Goal: Transaction & Acquisition: Purchase product/service

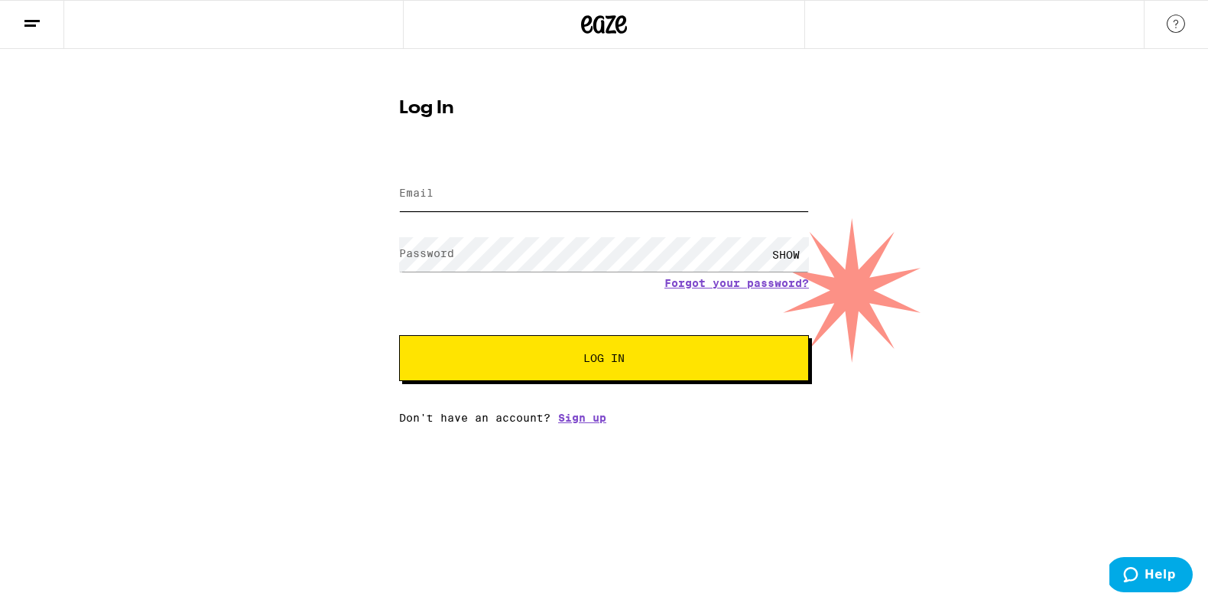
type input "[DOMAIN_NAME][EMAIL_ADDRESS][DOMAIN_NAME]"
click at [566, 372] on button "Log In" at bounding box center [604, 358] width 410 height 46
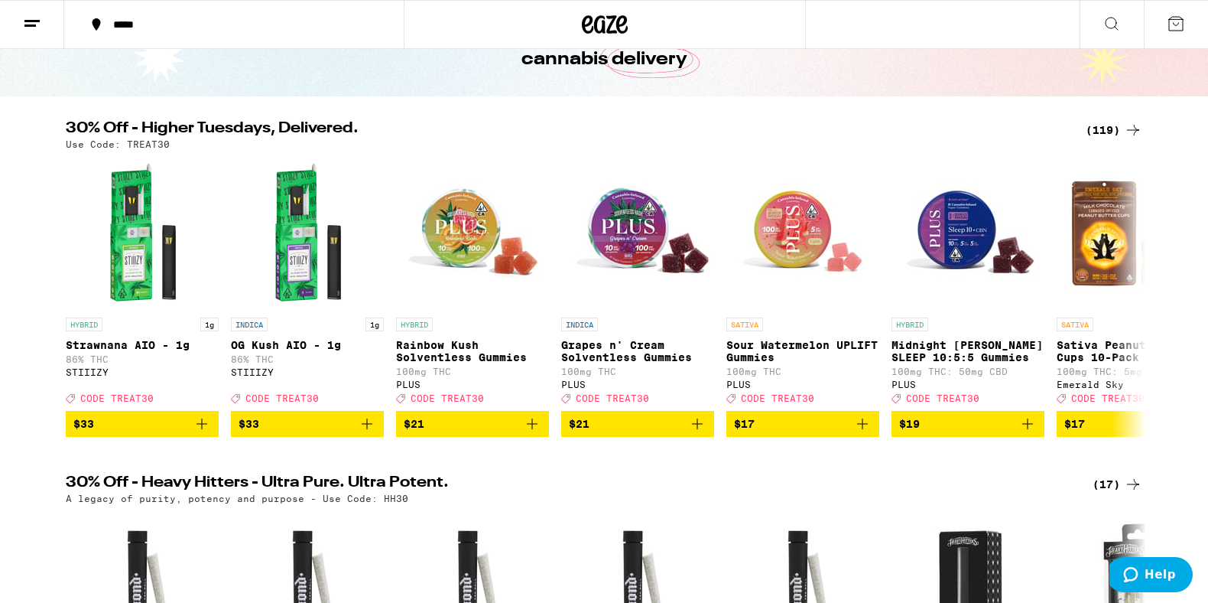
scroll to position [102, 0]
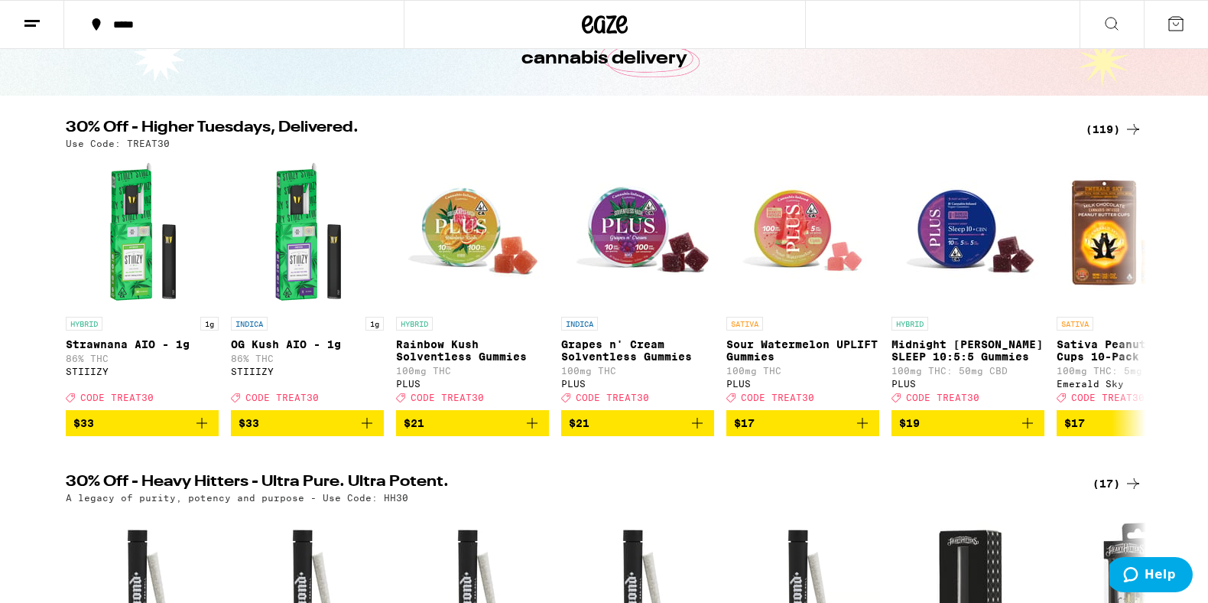
click at [1129, 124] on icon at bounding box center [1133, 129] width 18 height 18
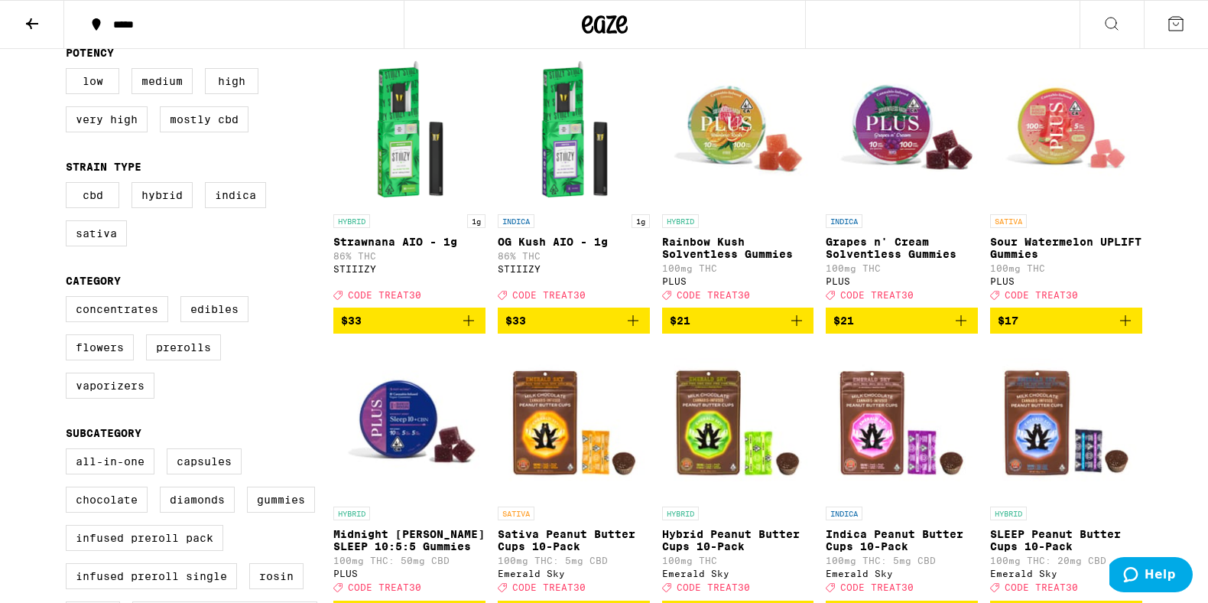
scroll to position [314, 0]
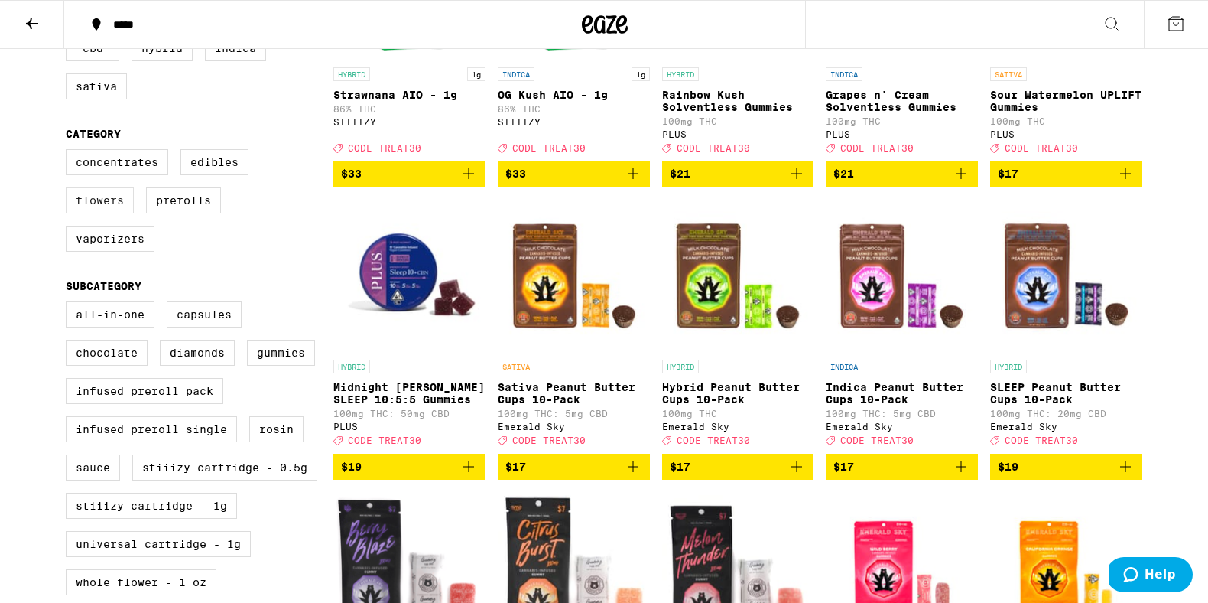
click at [83, 212] on label "Flowers" at bounding box center [100, 200] width 68 height 26
click at [70, 152] on input "Flowers" at bounding box center [69, 151] width 1 height 1
checkbox input "true"
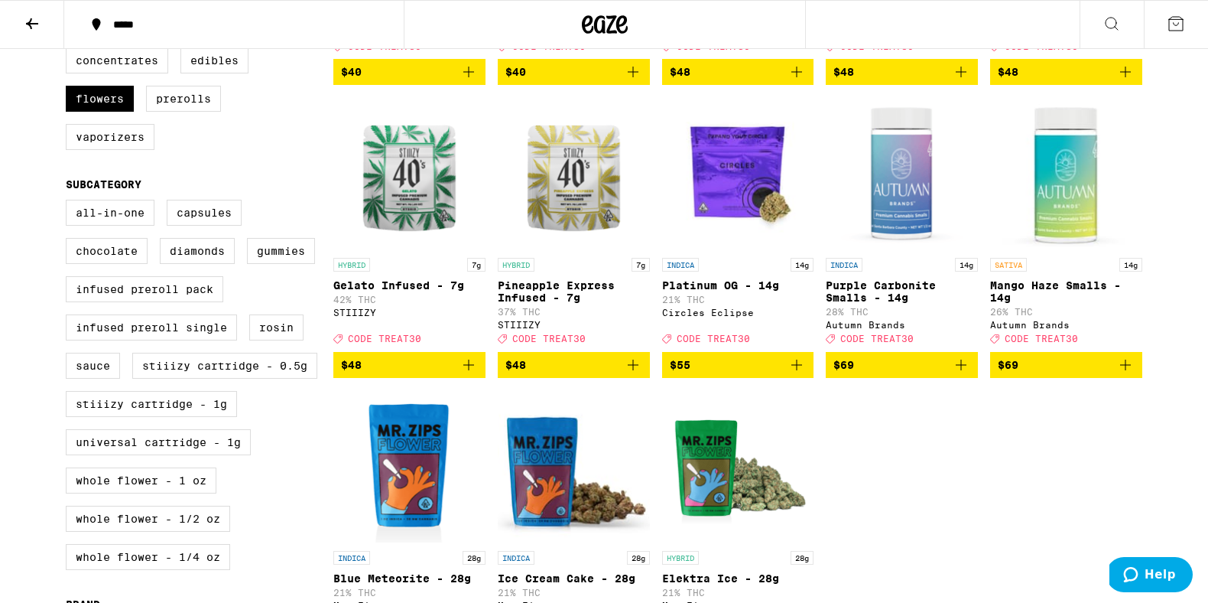
scroll to position [567, 0]
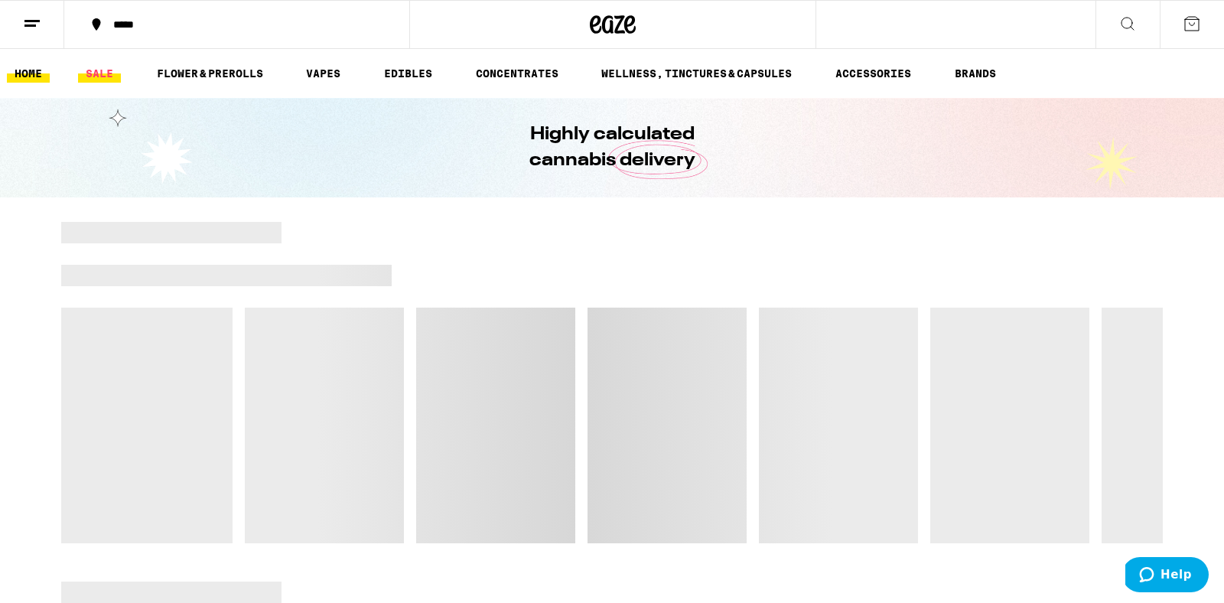
click at [102, 74] on link "SALE" at bounding box center [99, 73] width 43 height 18
click at [148, 26] on div "*****" at bounding box center [246, 24] width 281 height 11
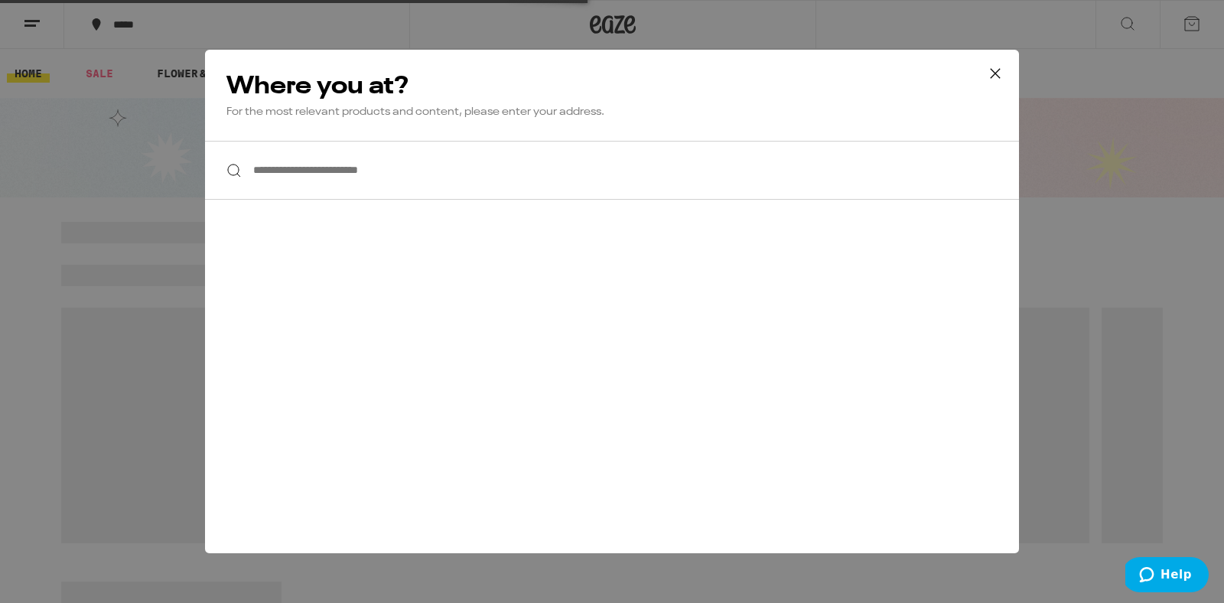
click at [349, 172] on input "**********" at bounding box center [612, 170] width 814 height 59
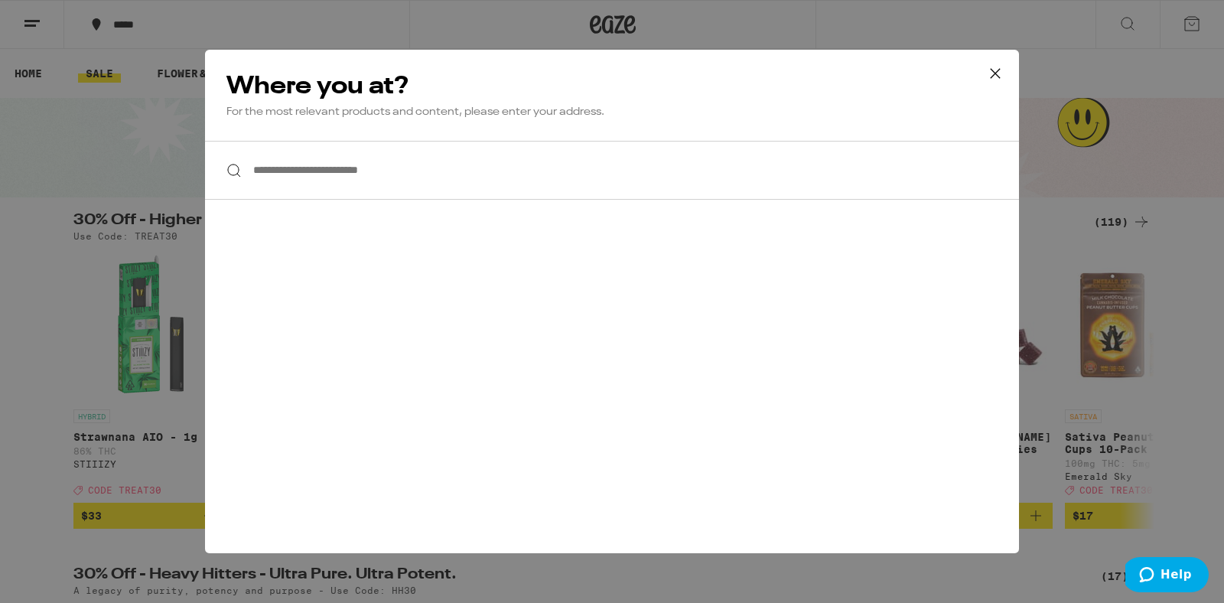
click at [349, 172] on input "**********" at bounding box center [612, 170] width 814 height 59
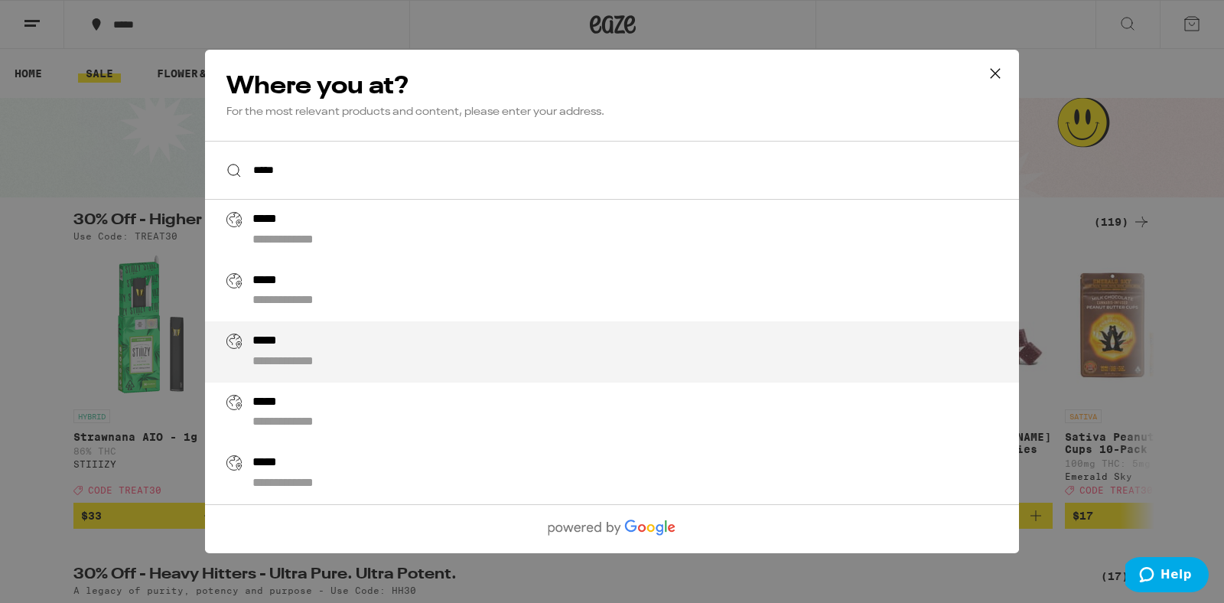
click at [344, 350] on div "**********" at bounding box center [642, 351] width 780 height 37
type input "**********"
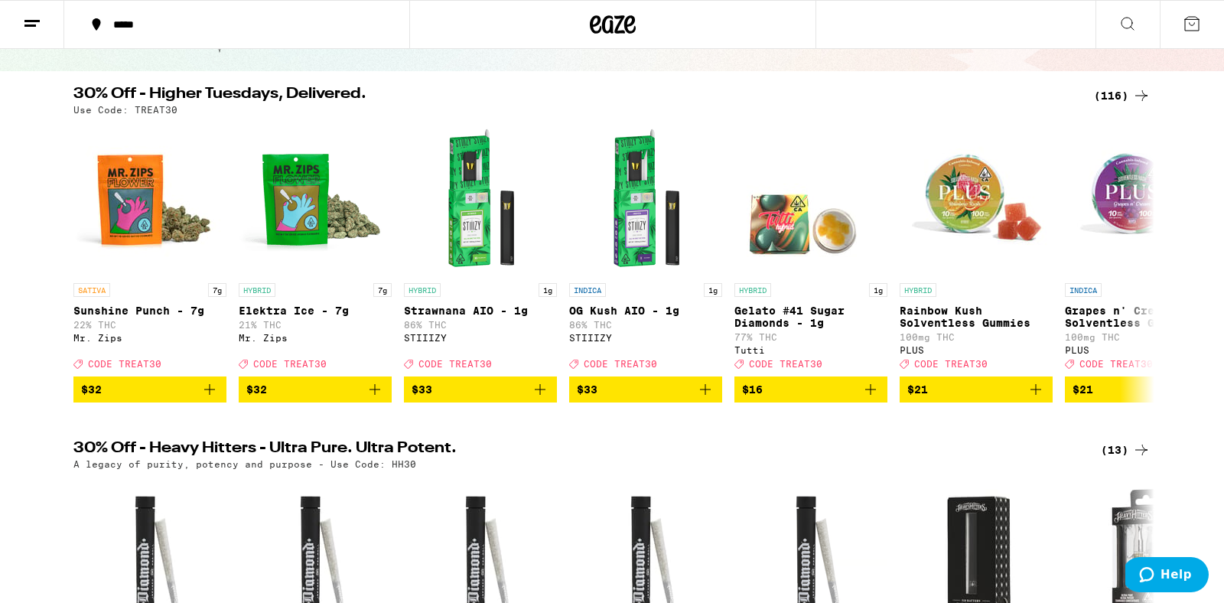
scroll to position [332, 0]
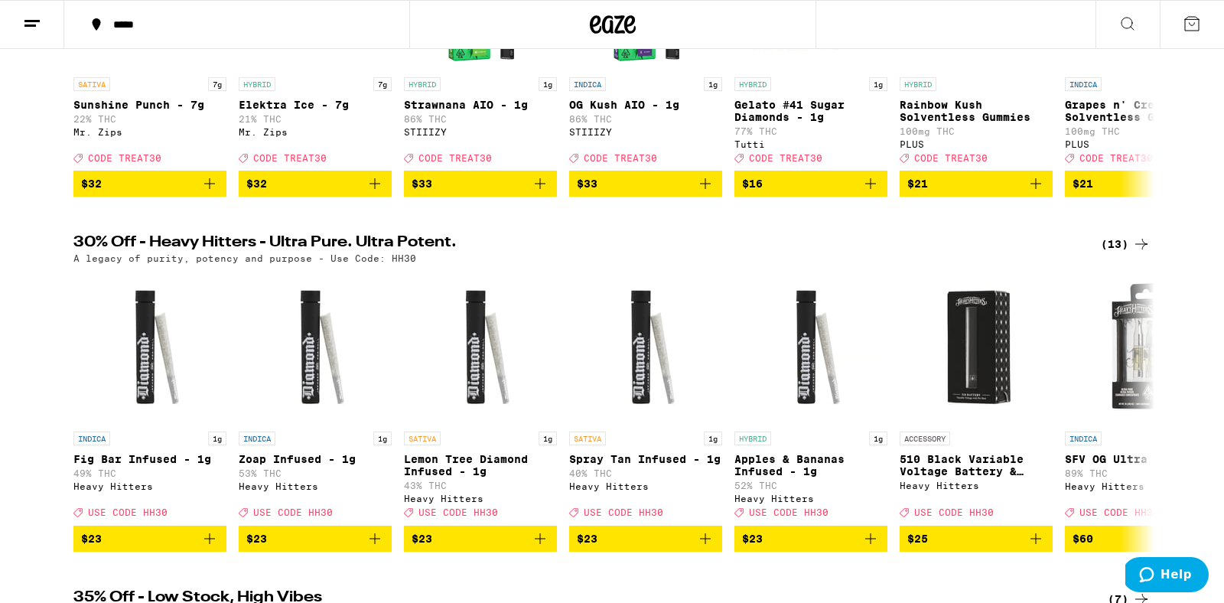
click at [1120, 253] on div "(13)" at bounding box center [1125, 244] width 50 height 18
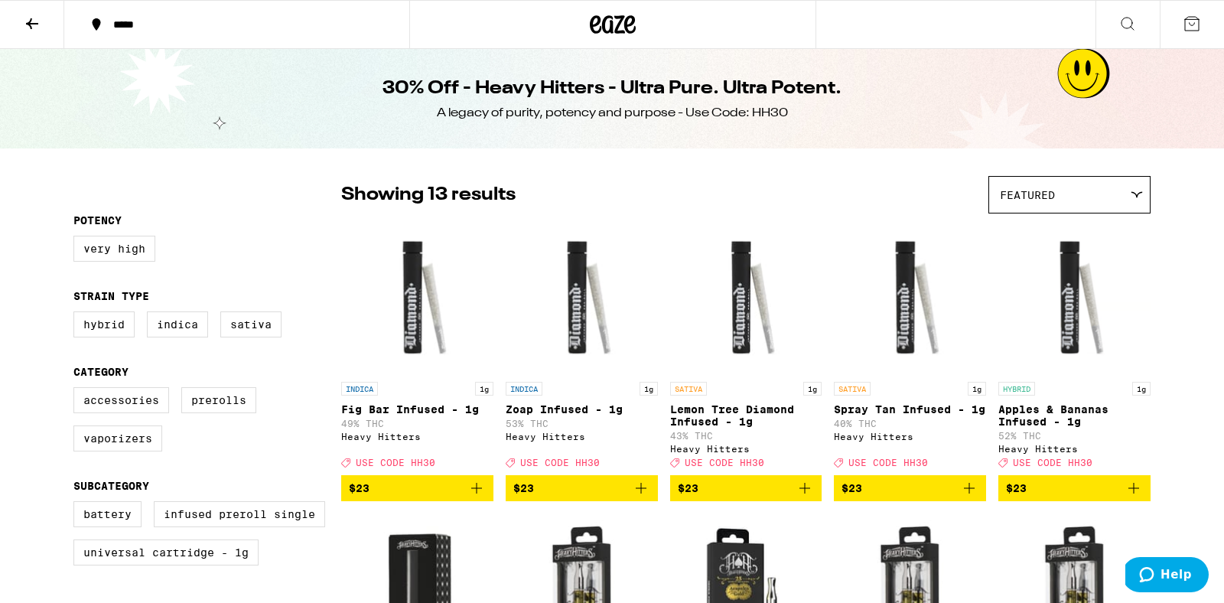
scroll to position [94, 0]
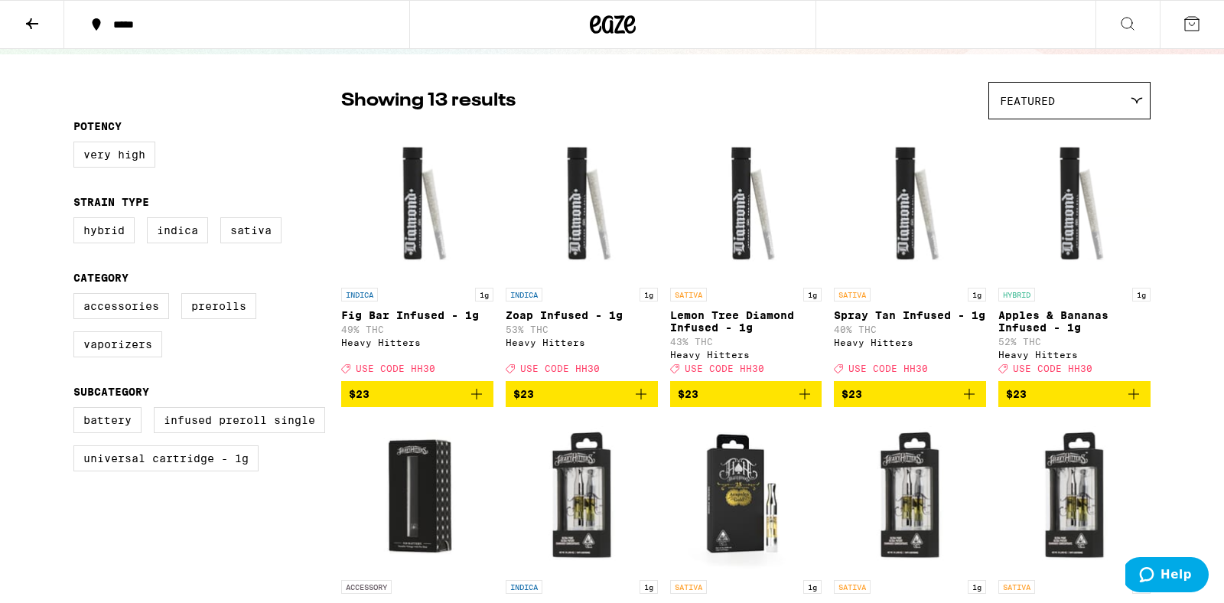
click at [37, 30] on icon at bounding box center [32, 24] width 18 height 18
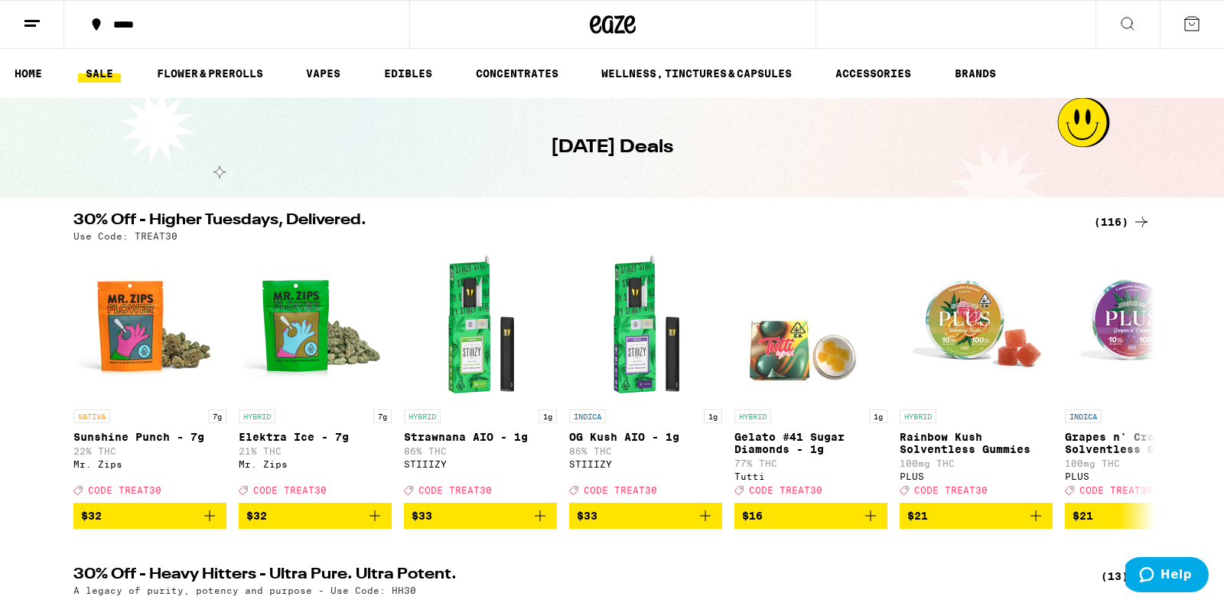
click at [1119, 219] on div "(116)" at bounding box center [1122, 222] width 57 height 18
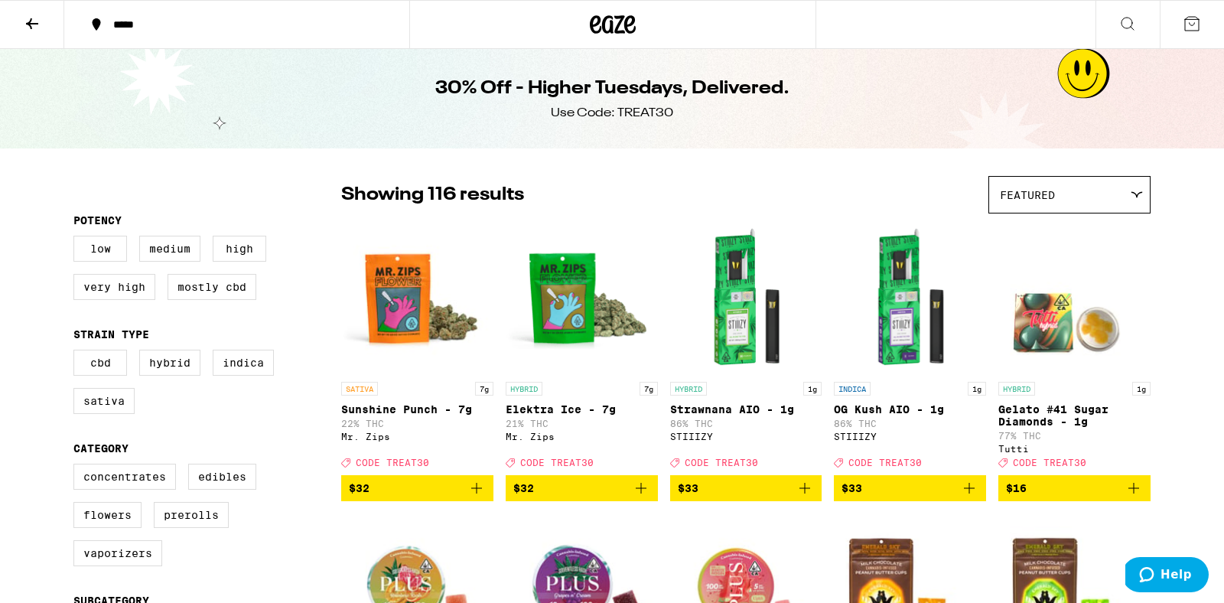
click at [652, 112] on div "Use Code: TREAT30" at bounding box center [612, 113] width 122 height 17
click at [652, 113] on div "Use Code: TREAT30" at bounding box center [612, 113] width 122 height 17
copy div "TREAT30"
click at [675, 180] on div "Showing 116 results Featured Featured Price: Low to High Price: High to Low" at bounding box center [745, 194] width 809 height 37
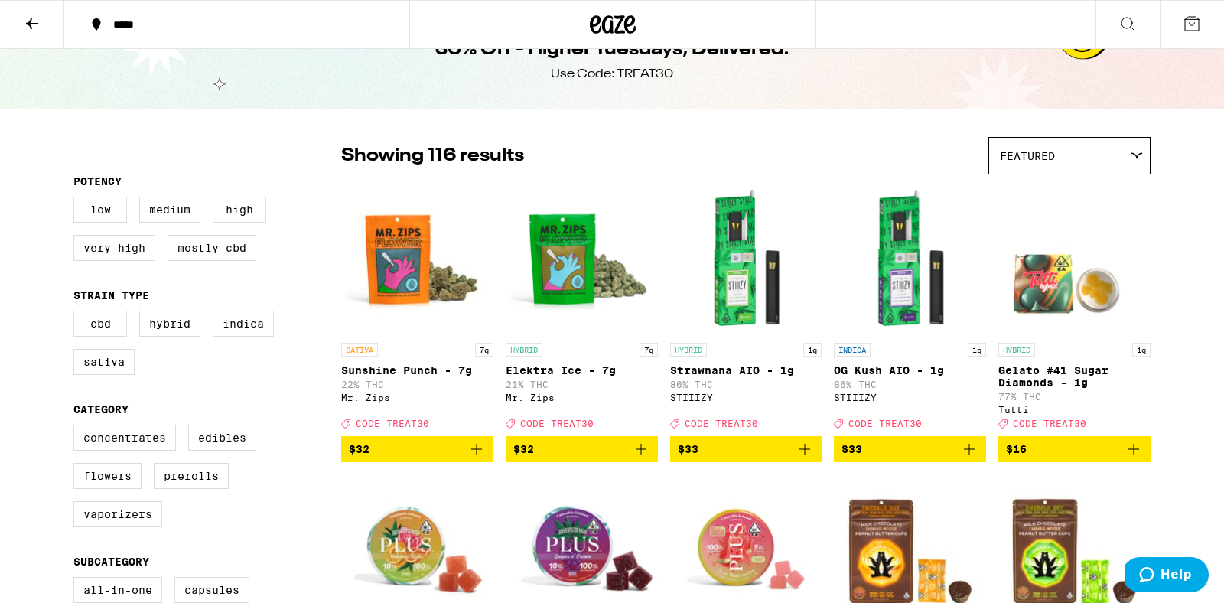
scroll to position [47, 0]
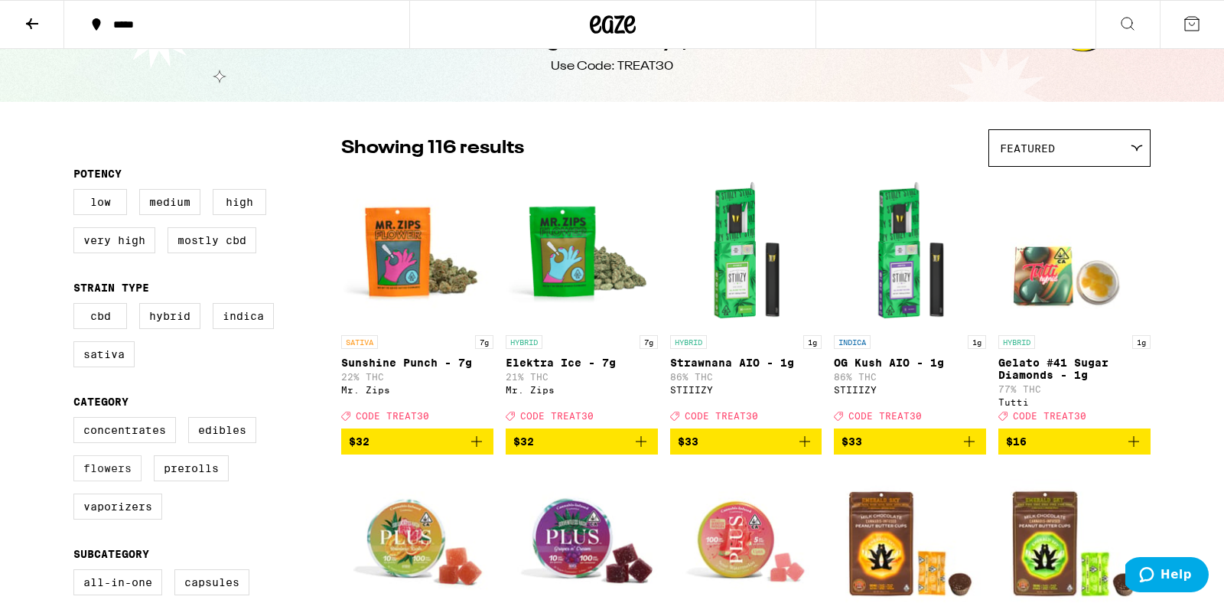
click at [115, 481] on label "Flowers" at bounding box center [107, 468] width 68 height 26
click at [77, 420] on input "Flowers" at bounding box center [76, 419] width 1 height 1
checkbox input "true"
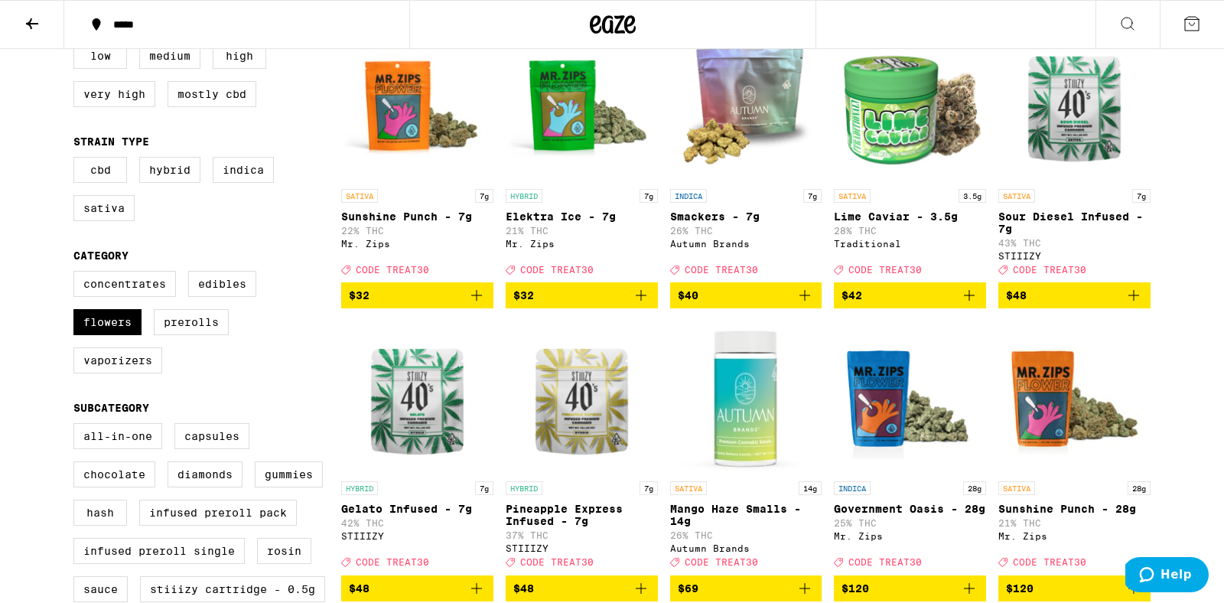
scroll to position [192, 0]
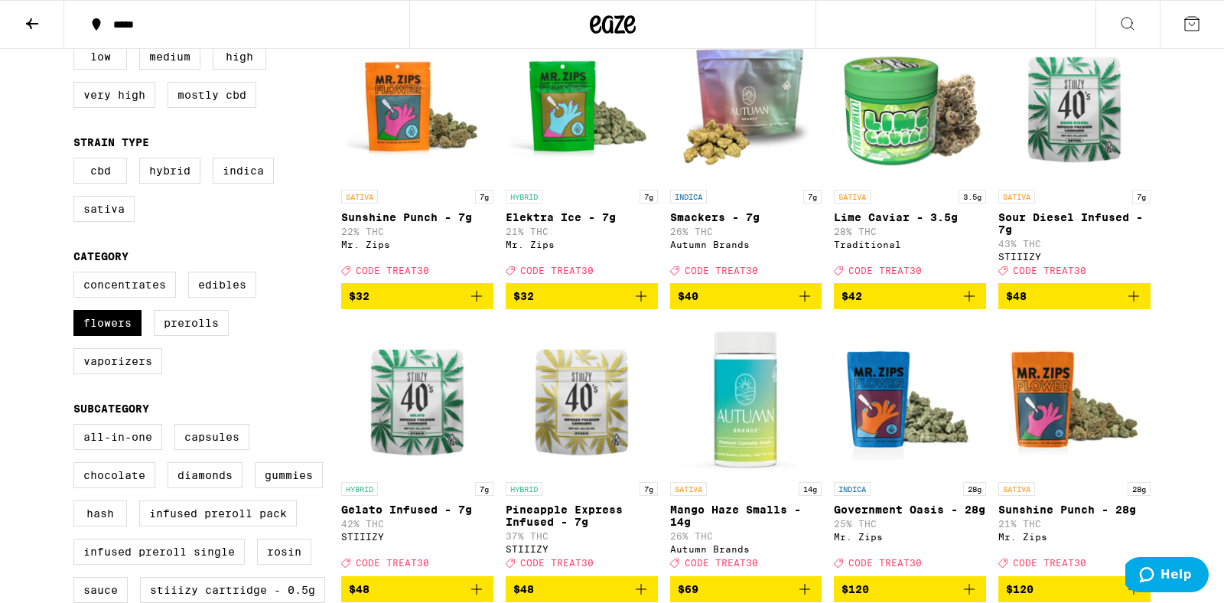
click at [1138, 301] on icon "Add to bag" at bounding box center [1133, 296] width 11 height 11
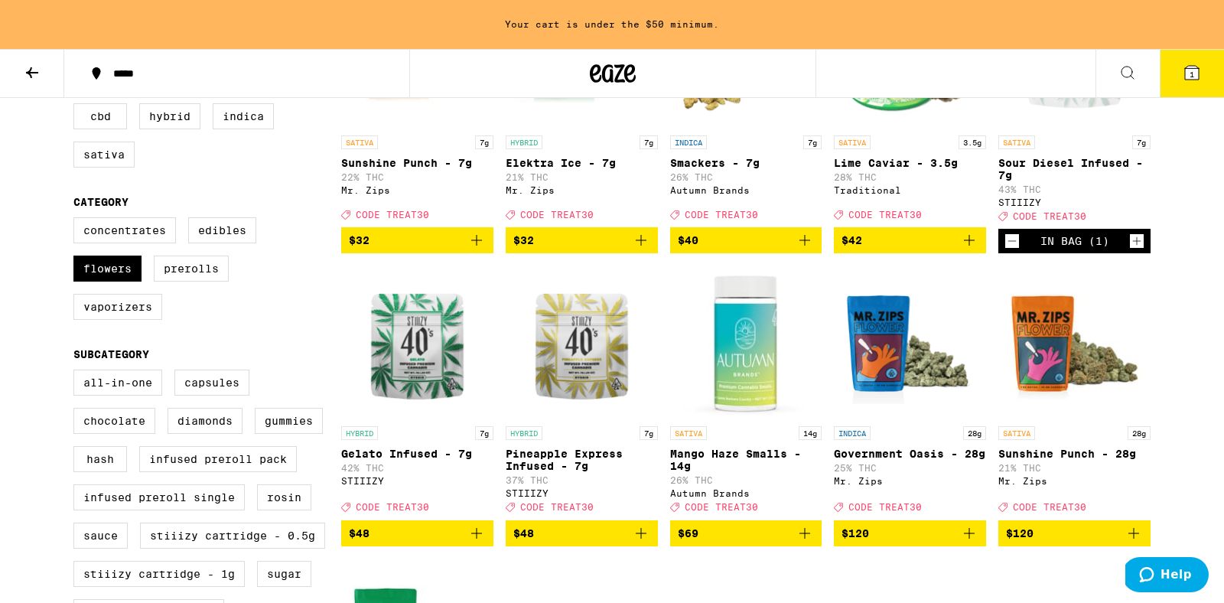
scroll to position [376, 0]
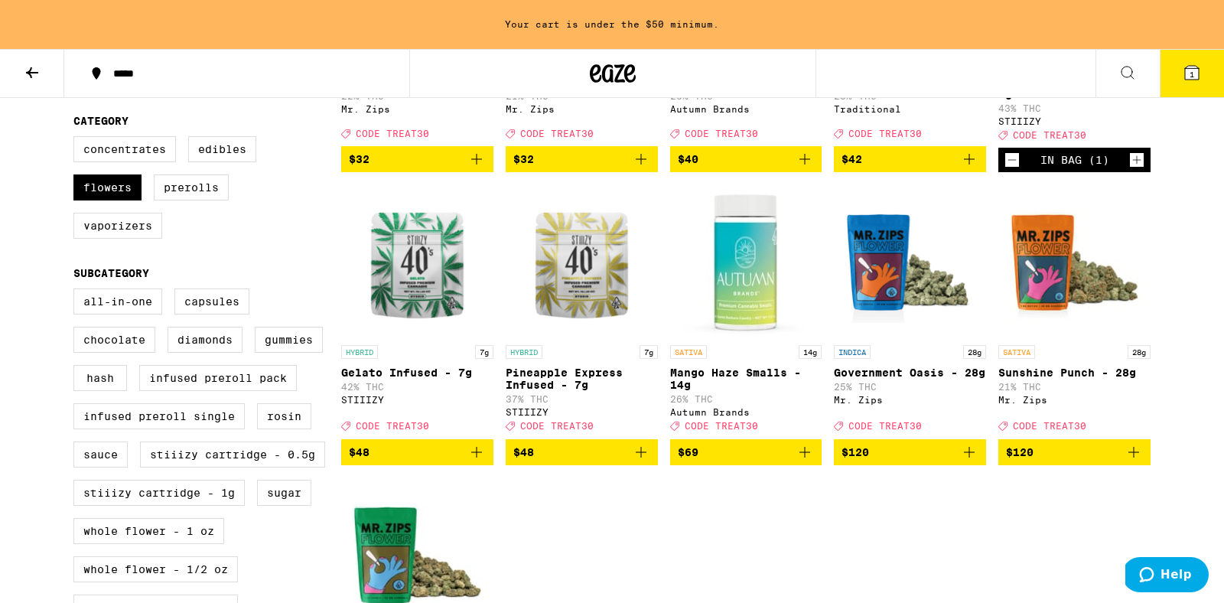
click at [479, 461] on icon "Add to bag" at bounding box center [476, 452] width 18 height 18
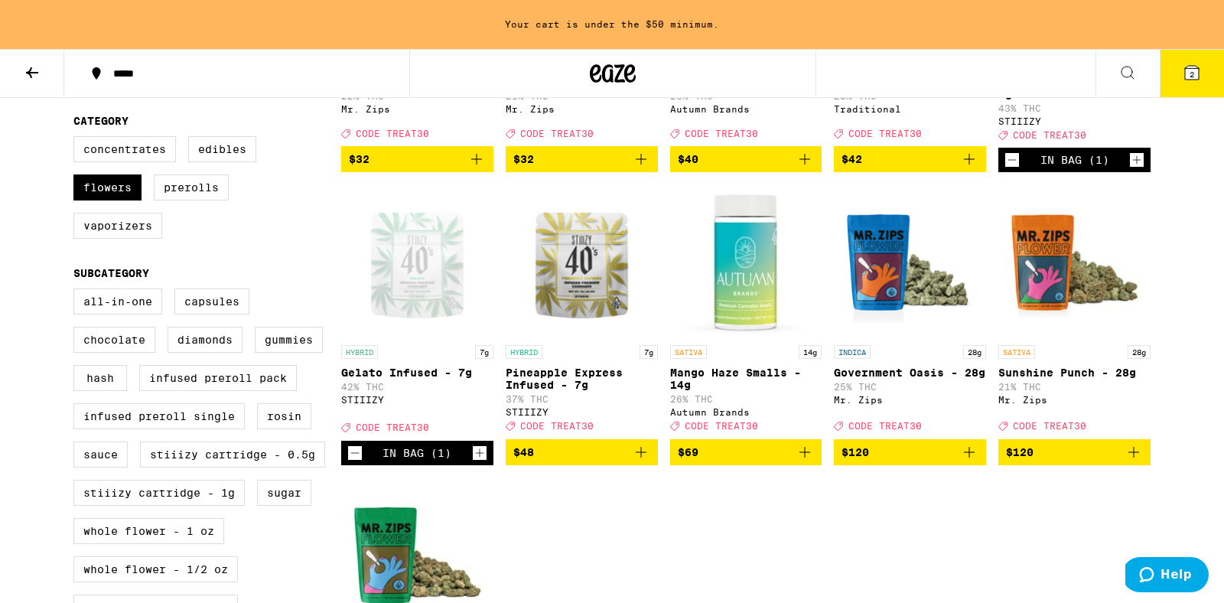
scroll to position [327, 0]
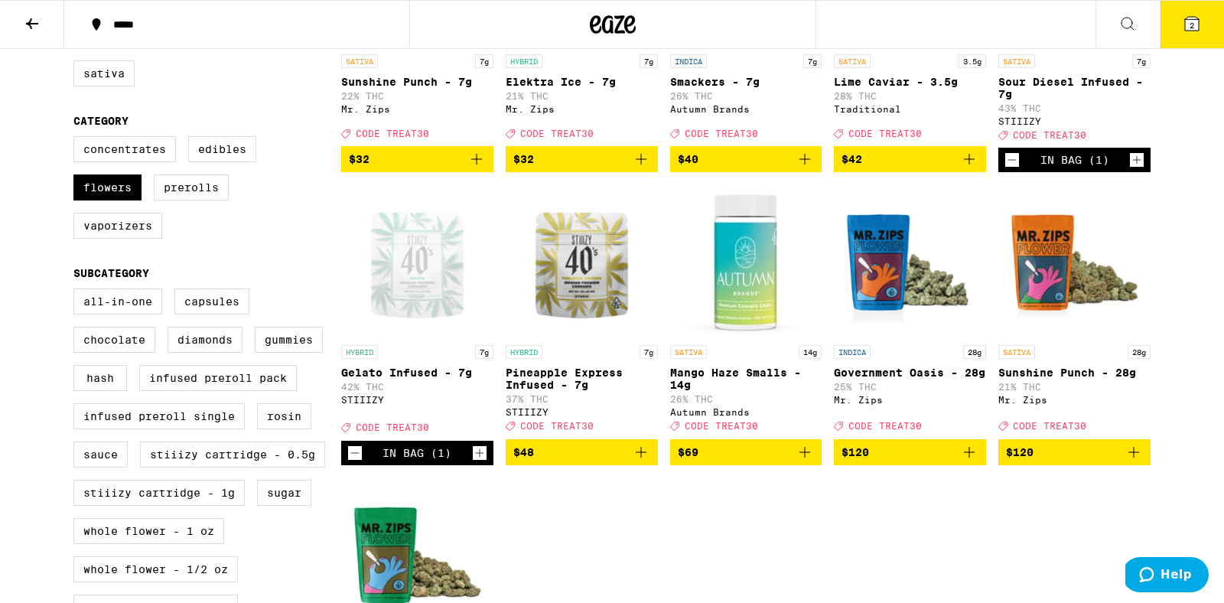
click at [642, 461] on icon "Add to bag" at bounding box center [641, 452] width 18 height 18
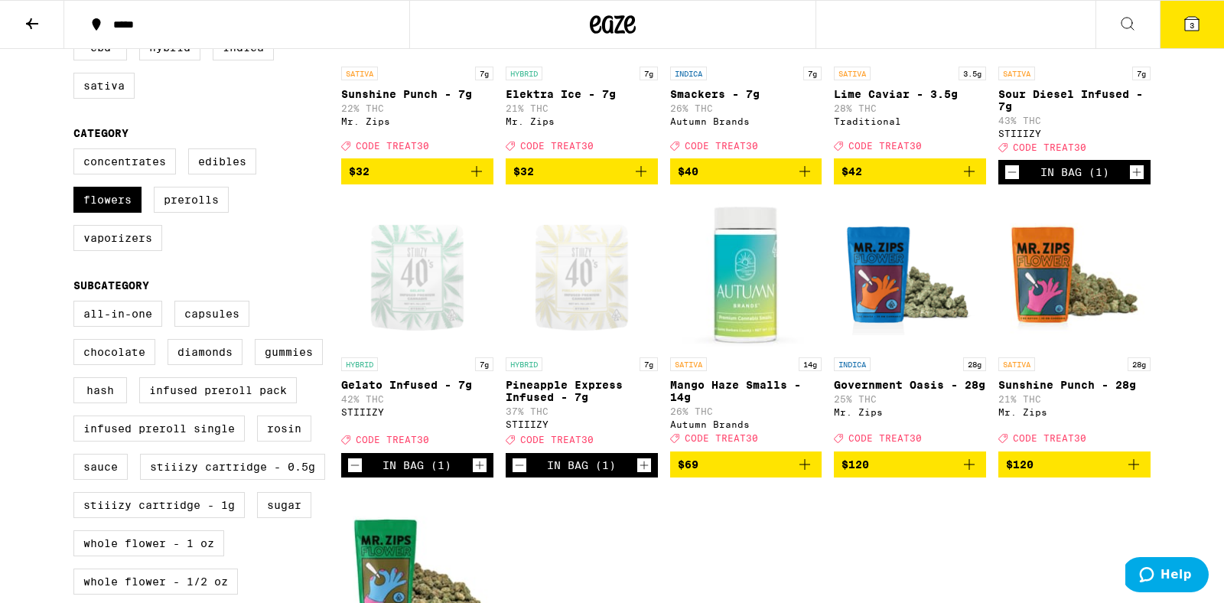
scroll to position [382, 0]
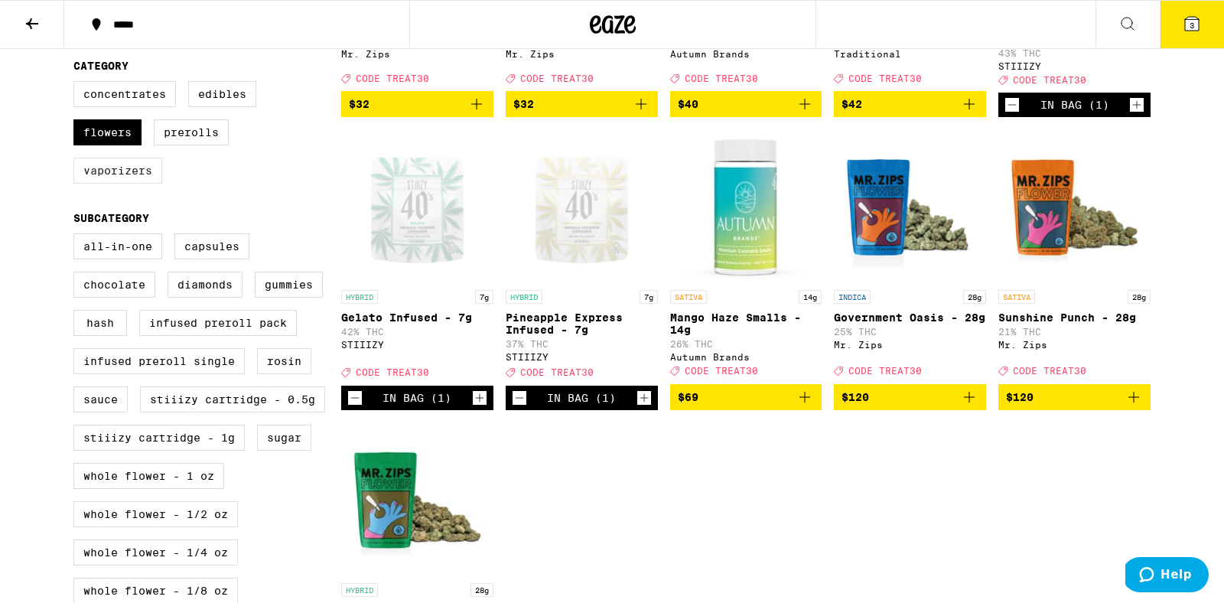
click at [122, 184] on label "Vaporizers" at bounding box center [117, 171] width 89 height 26
click at [77, 84] on input "Vaporizers" at bounding box center [76, 83] width 1 height 1
checkbox input "true"
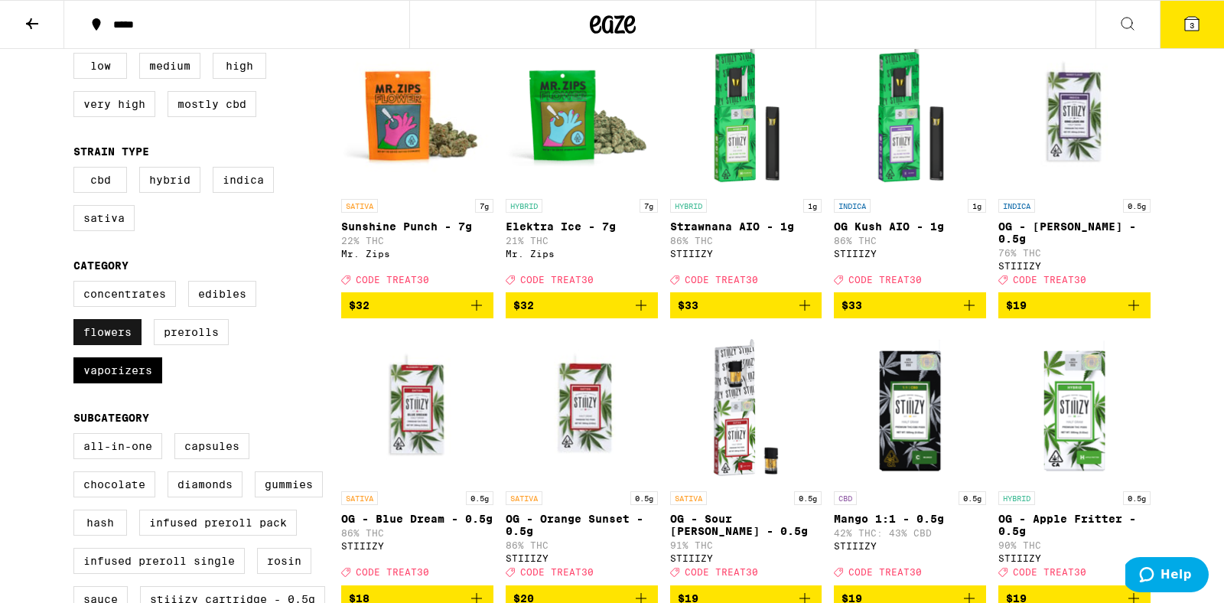
click at [114, 345] on label "Flowers" at bounding box center [107, 332] width 68 height 26
click at [77, 284] on input "Flowers" at bounding box center [76, 283] width 1 height 1
checkbox input "false"
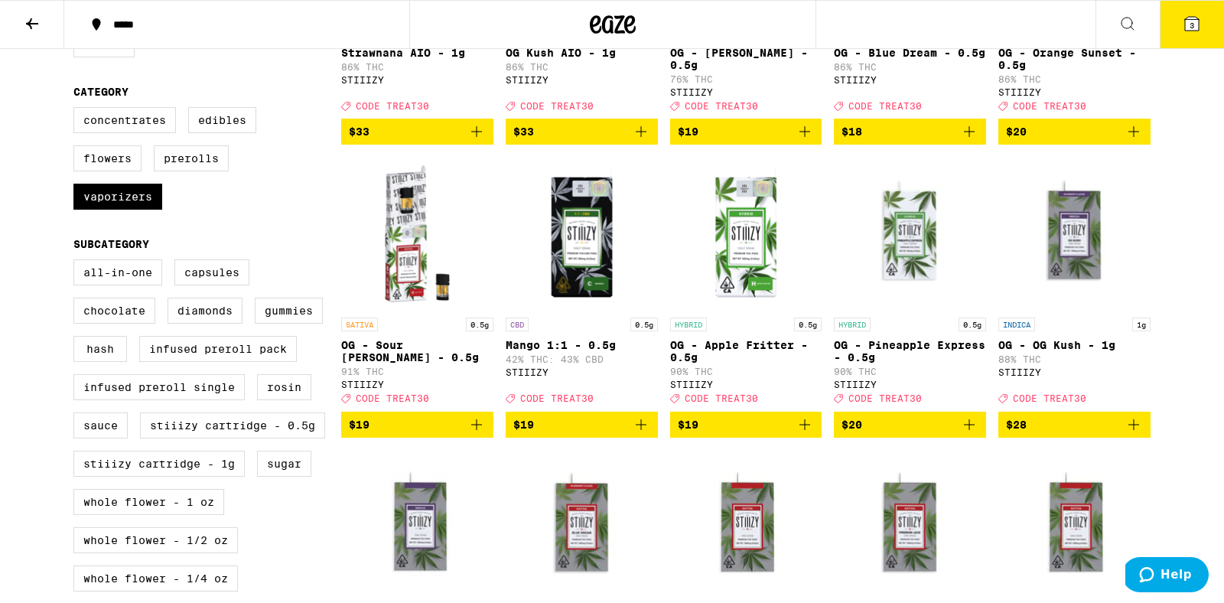
scroll to position [348, 0]
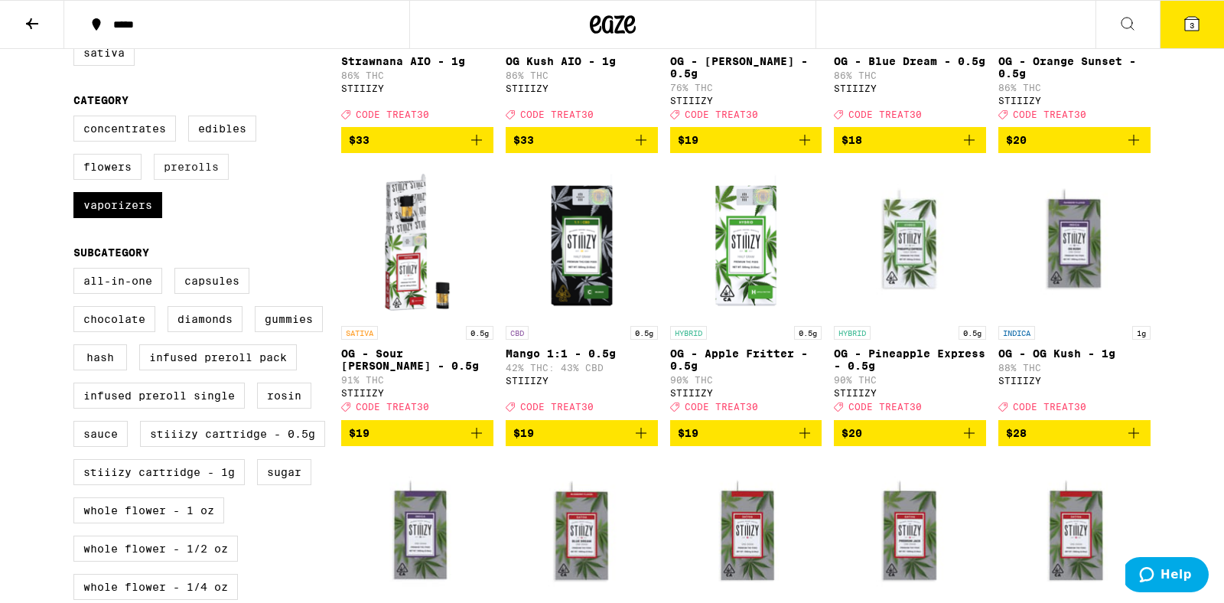
click at [192, 180] on label "Prerolls" at bounding box center [191, 167] width 75 height 26
click at [77, 119] on input "Prerolls" at bounding box center [76, 118] width 1 height 1
checkbox input "true"
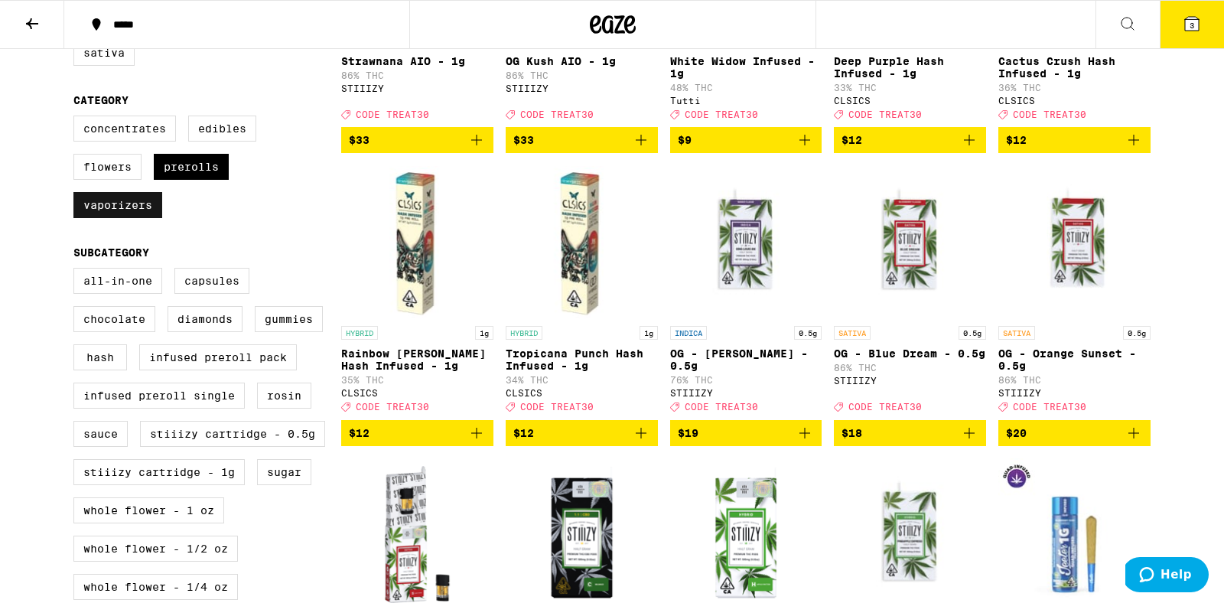
click at [125, 218] on label "Vaporizers" at bounding box center [117, 205] width 89 height 26
click at [77, 119] on input "Vaporizers" at bounding box center [76, 118] width 1 height 1
checkbox input "false"
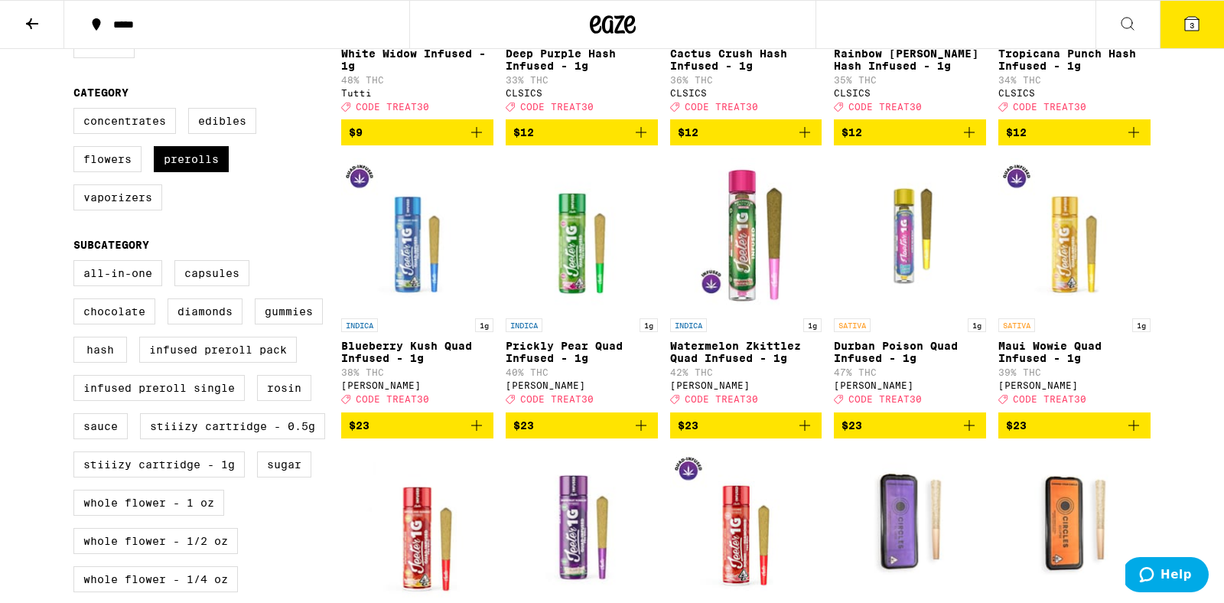
scroll to position [108, 0]
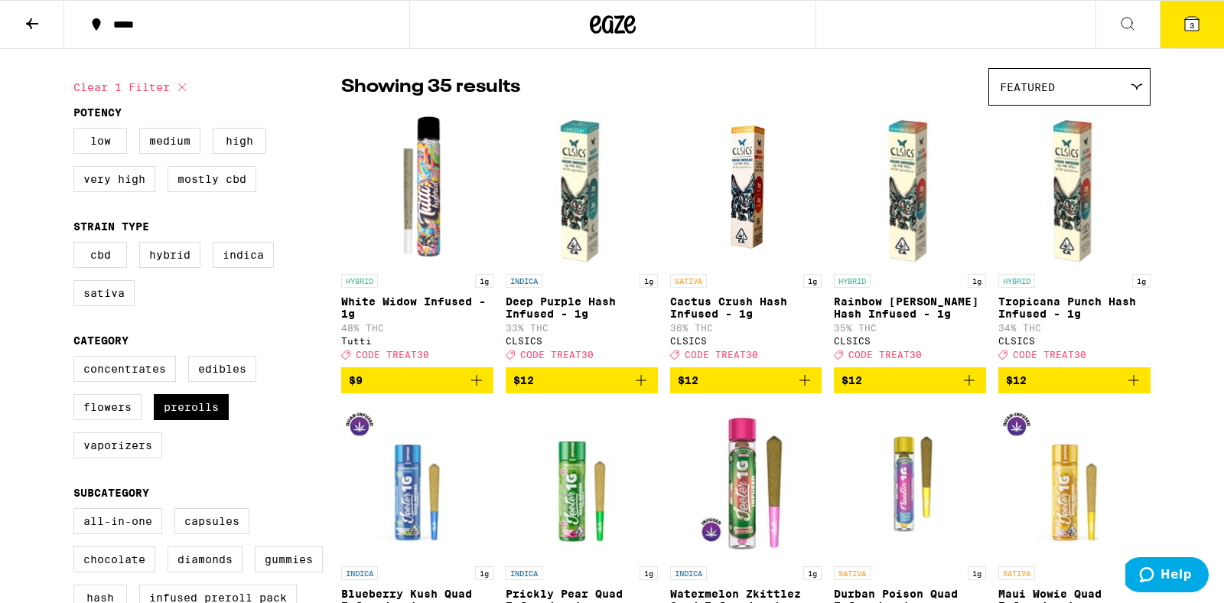
click at [477, 385] on icon "Add to bag" at bounding box center [476, 380] width 11 height 11
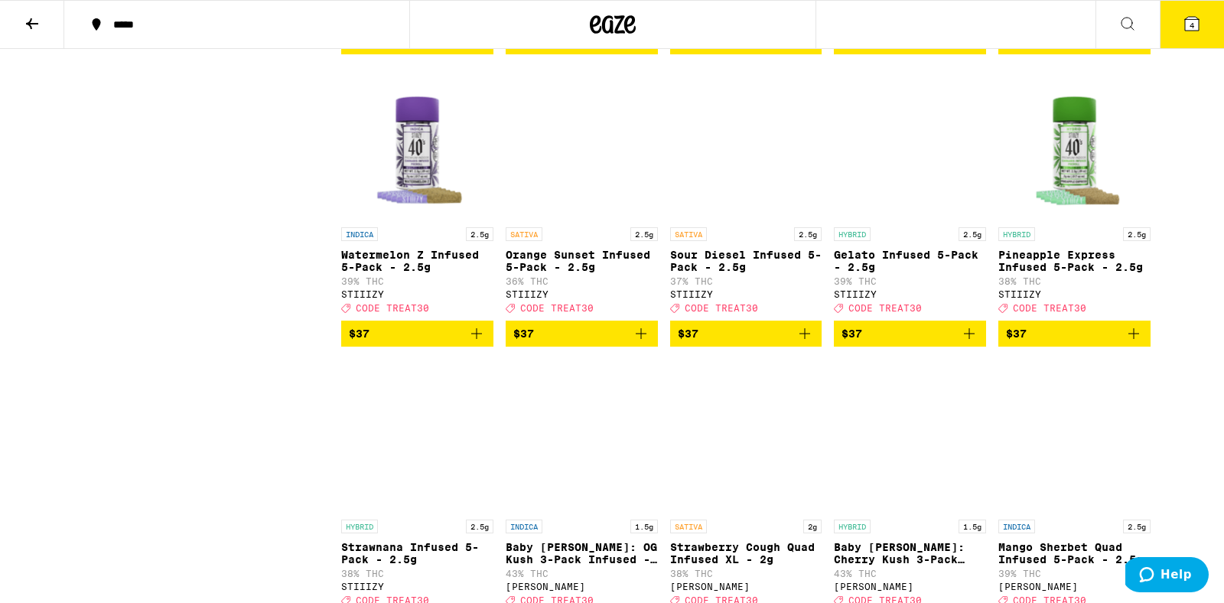
scroll to position [0, 0]
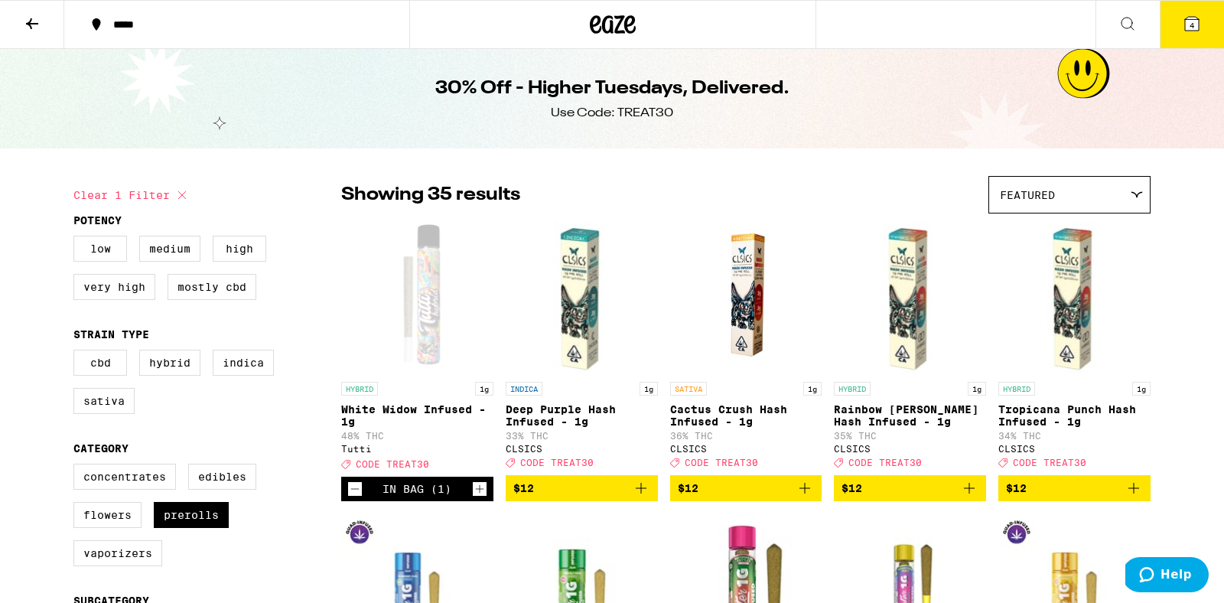
click at [1193, 13] on button "4" at bounding box center [1191, 24] width 64 height 47
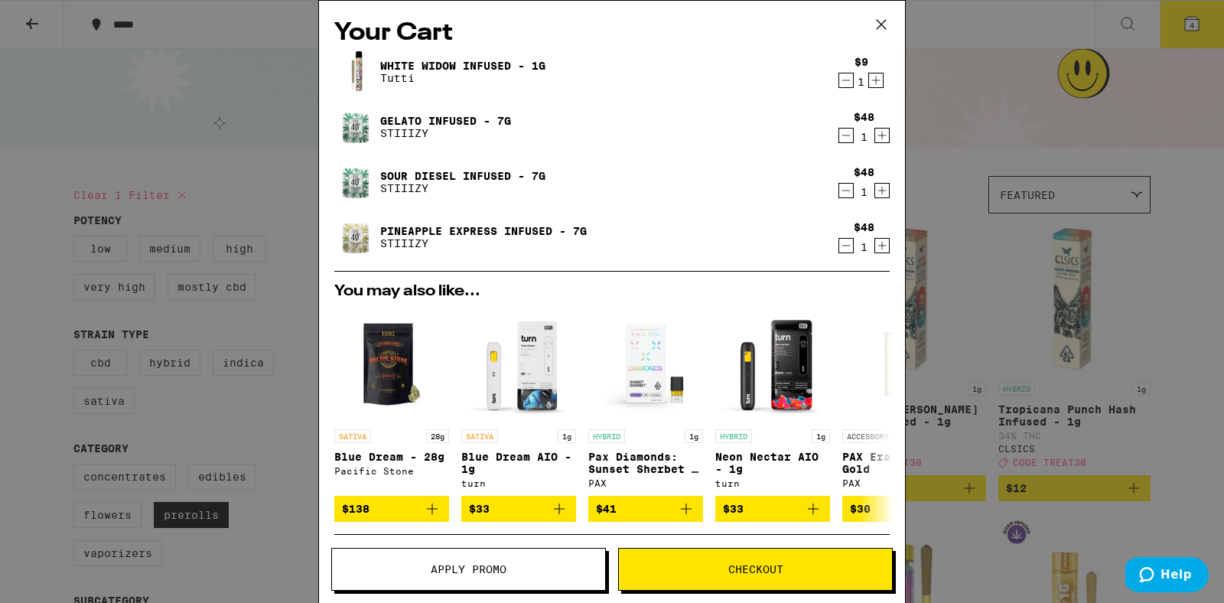
click at [491, 564] on span "Apply Promo" at bounding box center [469, 569] width 76 height 11
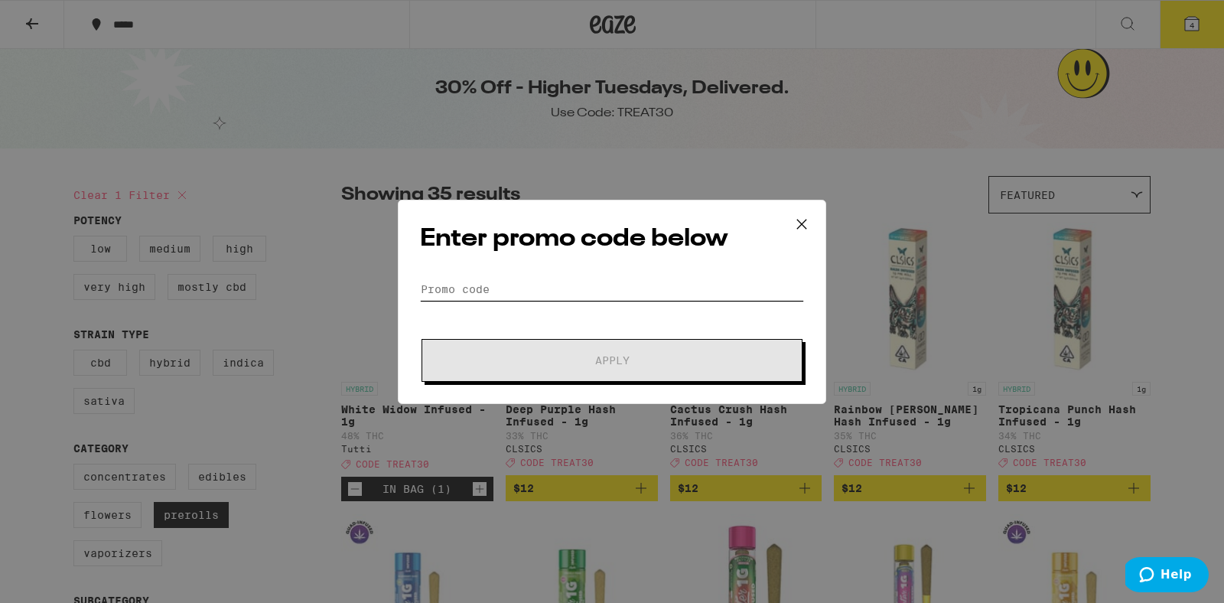
click at [605, 289] on input "Promo Code" at bounding box center [612, 289] width 384 height 23
paste input "TREAT30"
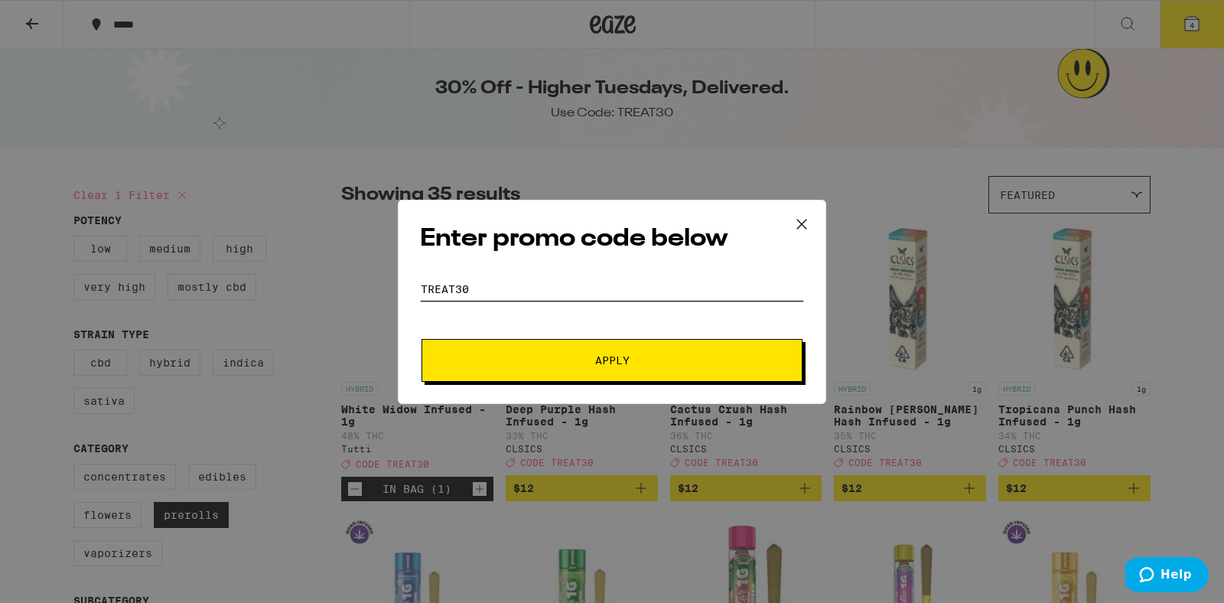
type input "TREAT30"
click at [573, 349] on button "Apply" at bounding box center [611, 360] width 381 height 43
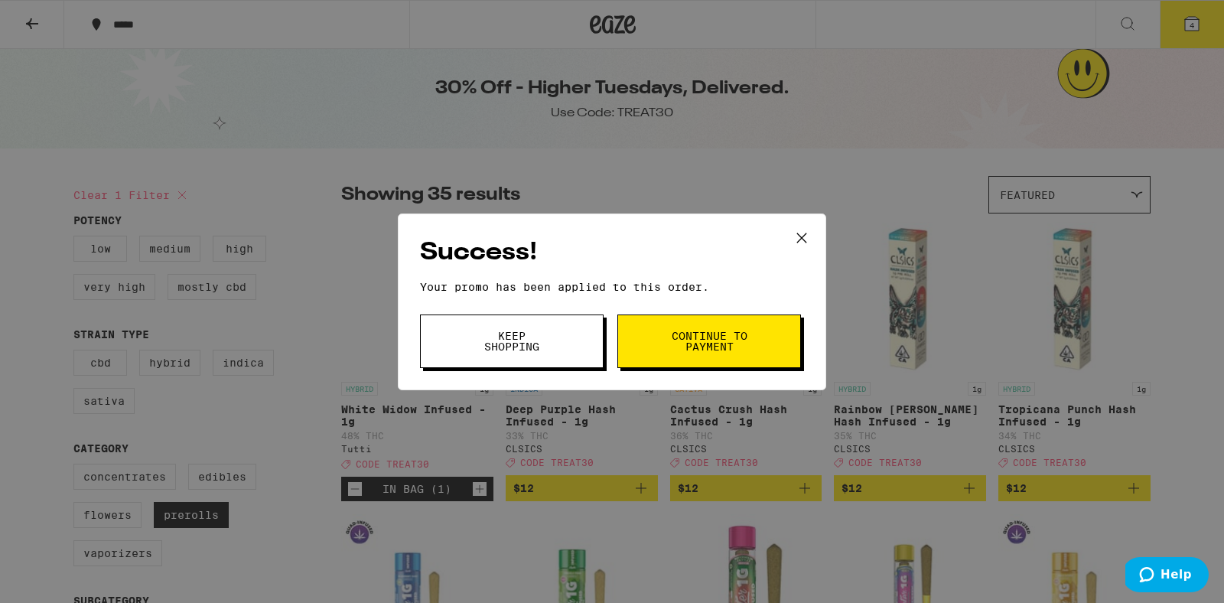
click at [725, 351] on span "Continue to payment" at bounding box center [709, 340] width 78 height 21
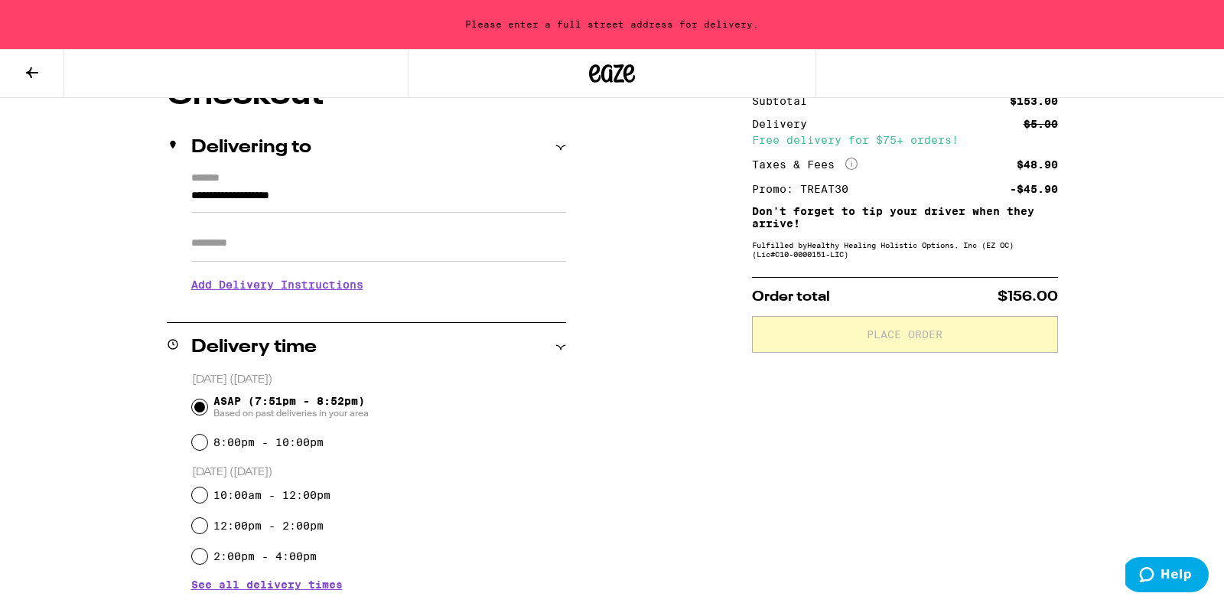
scroll to position [179, 0]
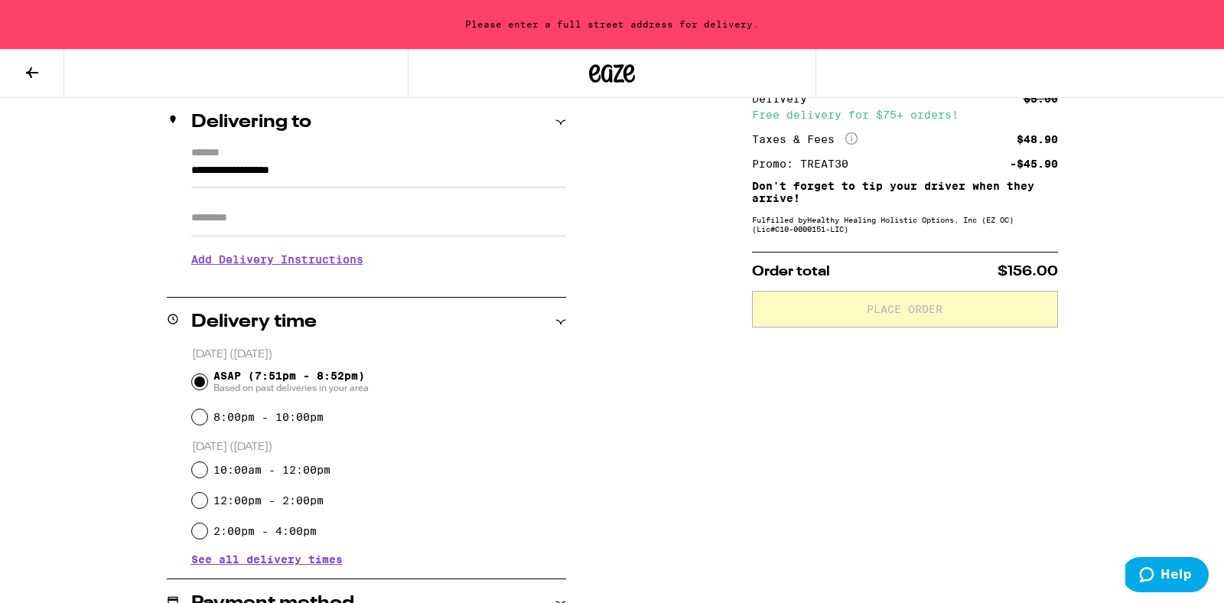
click at [383, 175] on input "**********" at bounding box center [378, 174] width 375 height 26
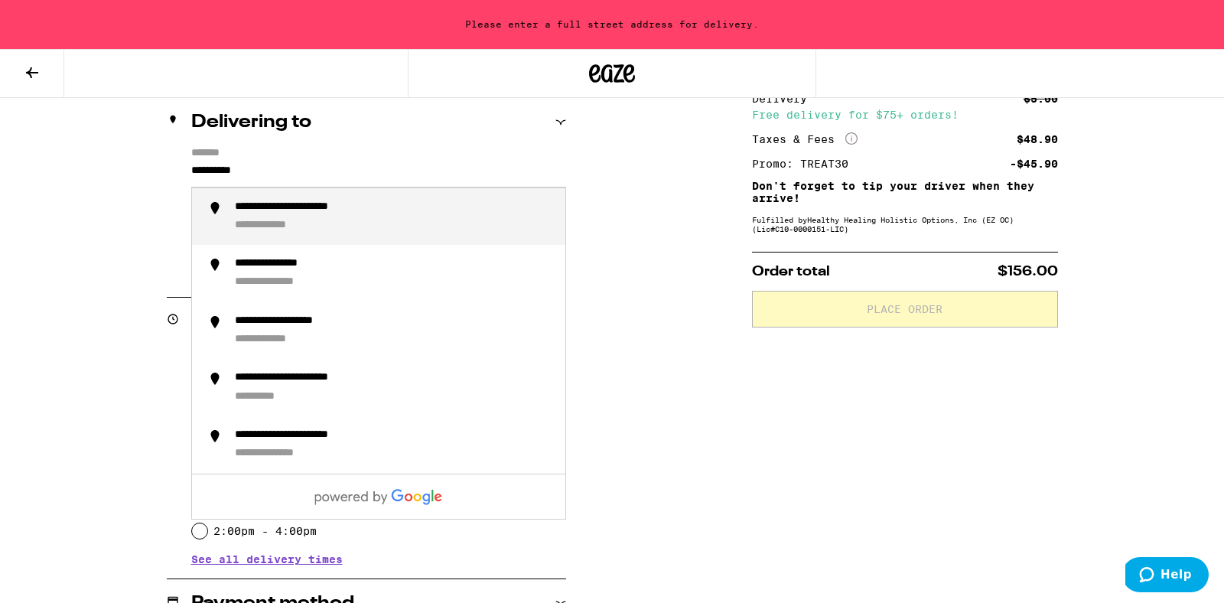
click at [303, 219] on div "**********" at bounding box center [394, 216] width 318 height 33
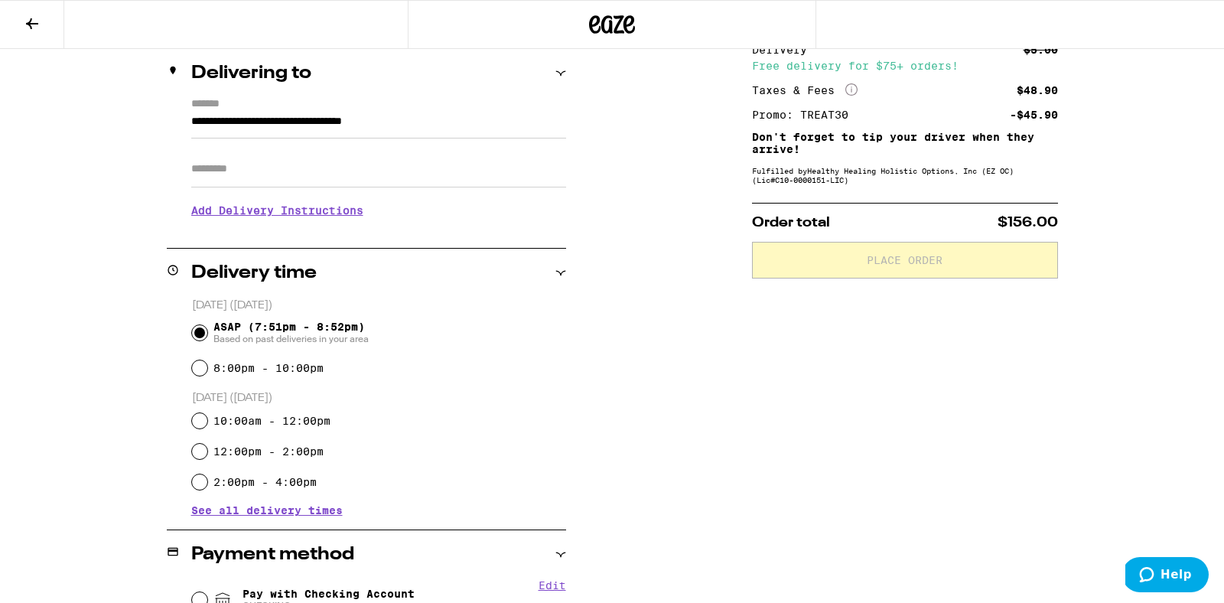
type input "**********"
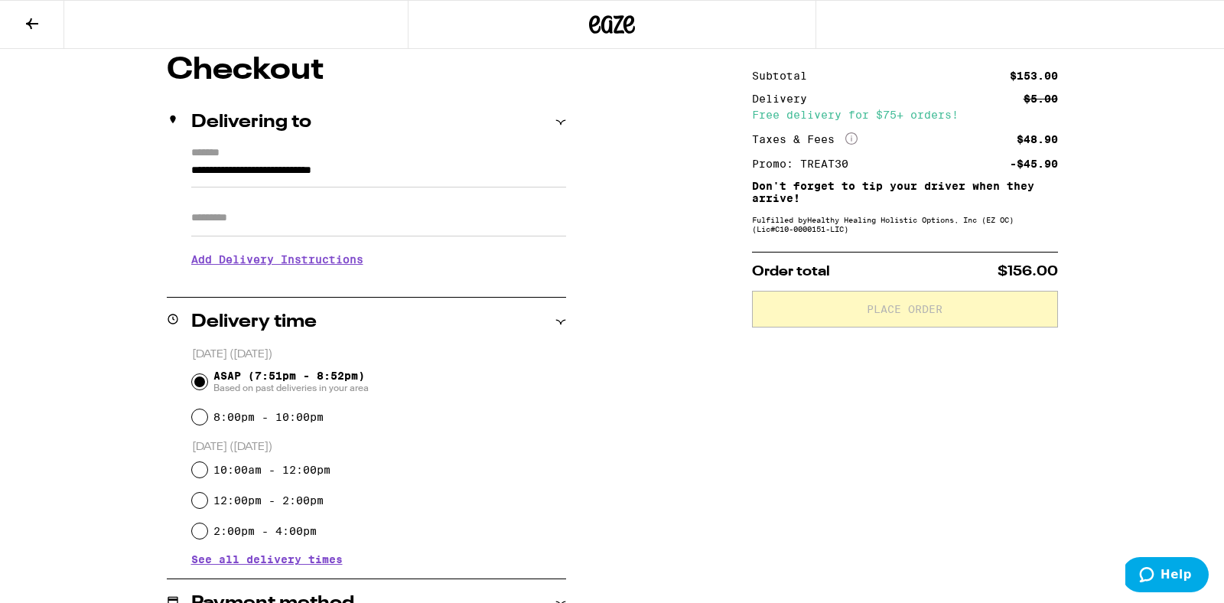
click at [302, 219] on input "Apt/Suite" at bounding box center [378, 218] width 375 height 37
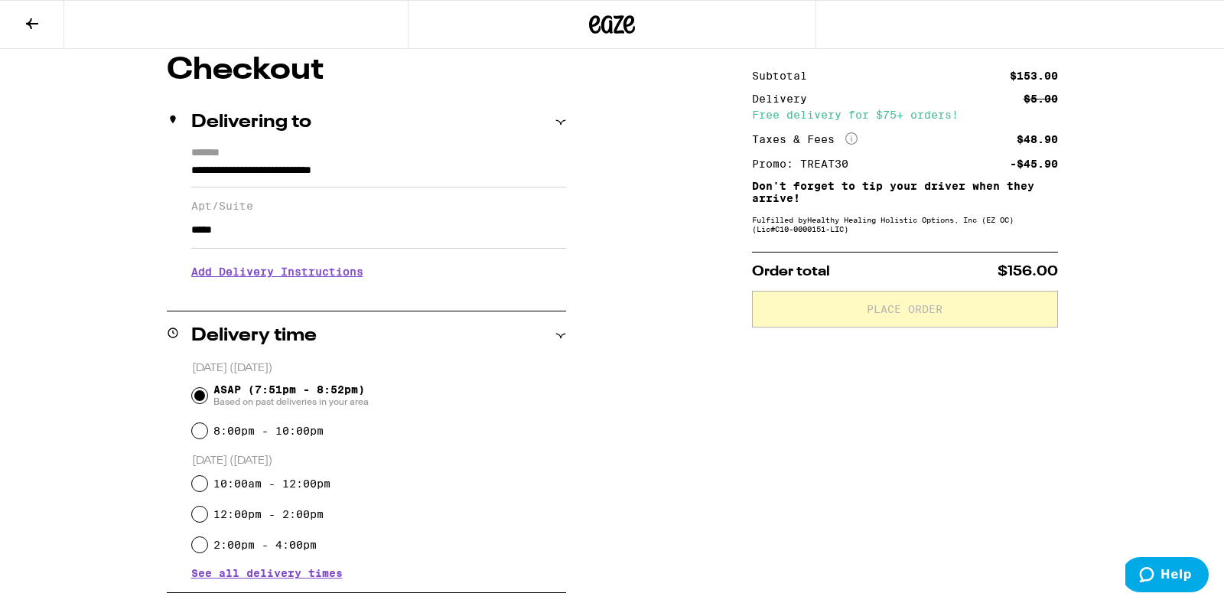
type input "*****"
click at [288, 276] on h3 "Add Delivery Instructions" at bounding box center [378, 271] width 375 height 35
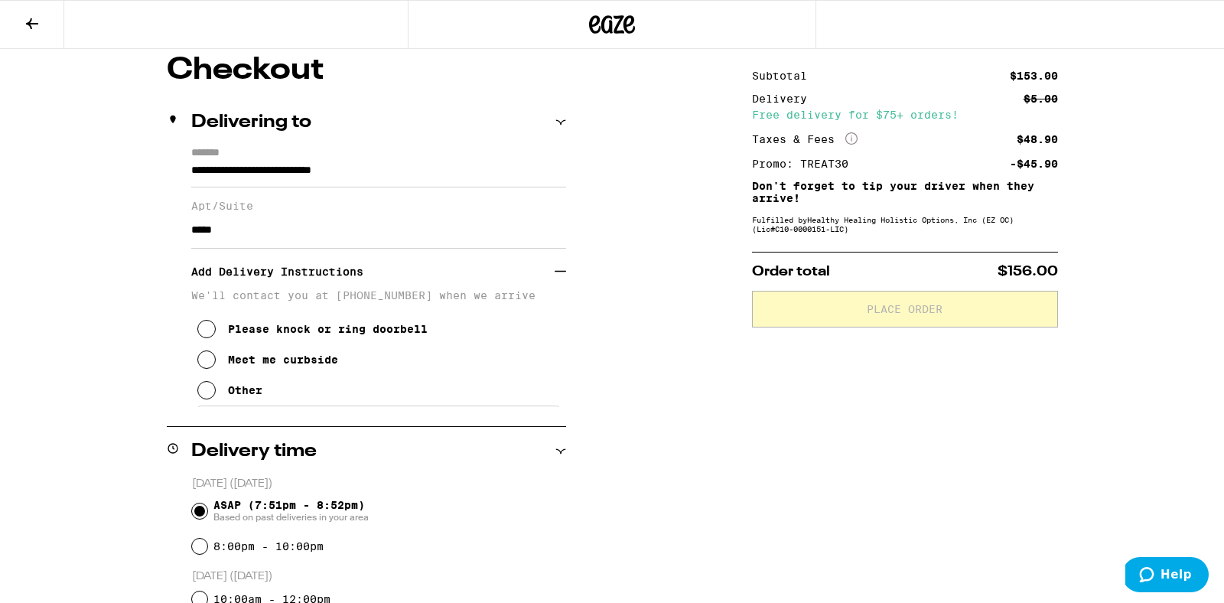
click at [233, 395] on div "Other" at bounding box center [245, 390] width 34 height 12
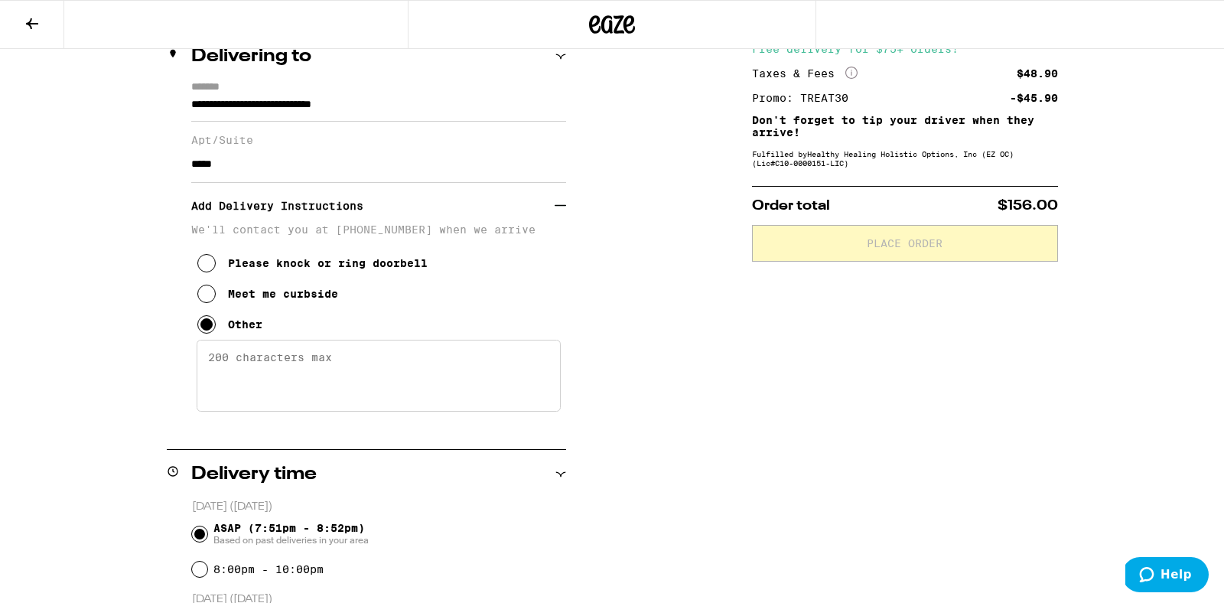
scroll to position [197, 0]
click at [245, 376] on textarea "Enter any other delivery instructions you want driver to know" at bounding box center [379, 375] width 364 height 72
type textarea "Courtyards at [GEOGRAPHIC_DATA] main entrance gate at [STREET_ADDRESS]"
click at [91, 356] on div "**********" at bounding box center [611, 584] width 1101 height 1191
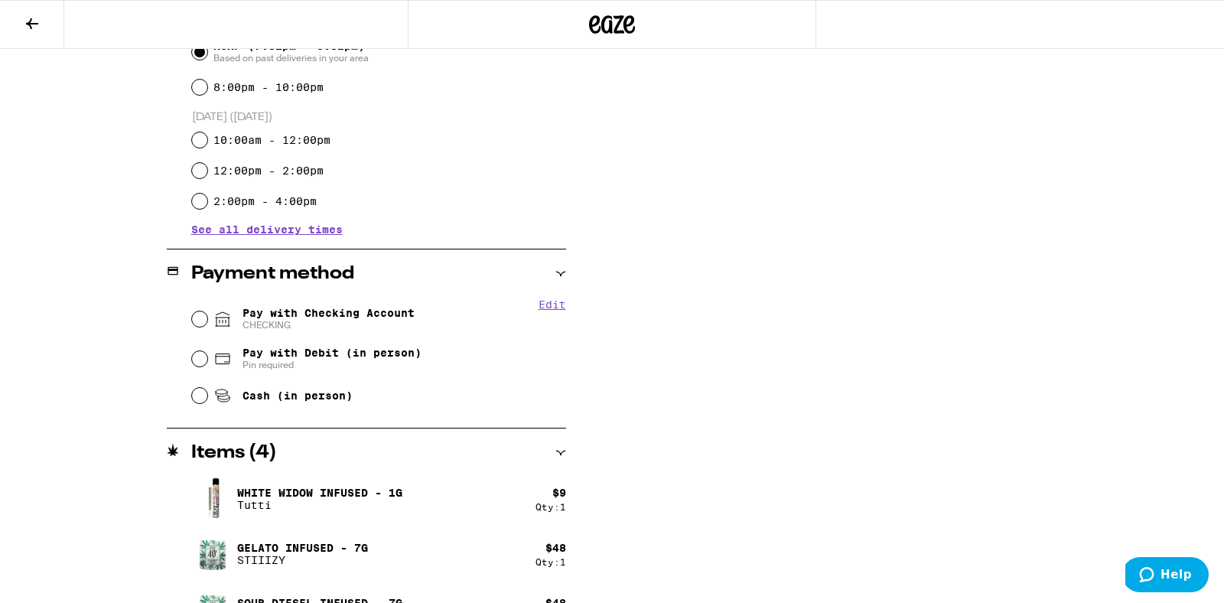
scroll to position [685, 0]
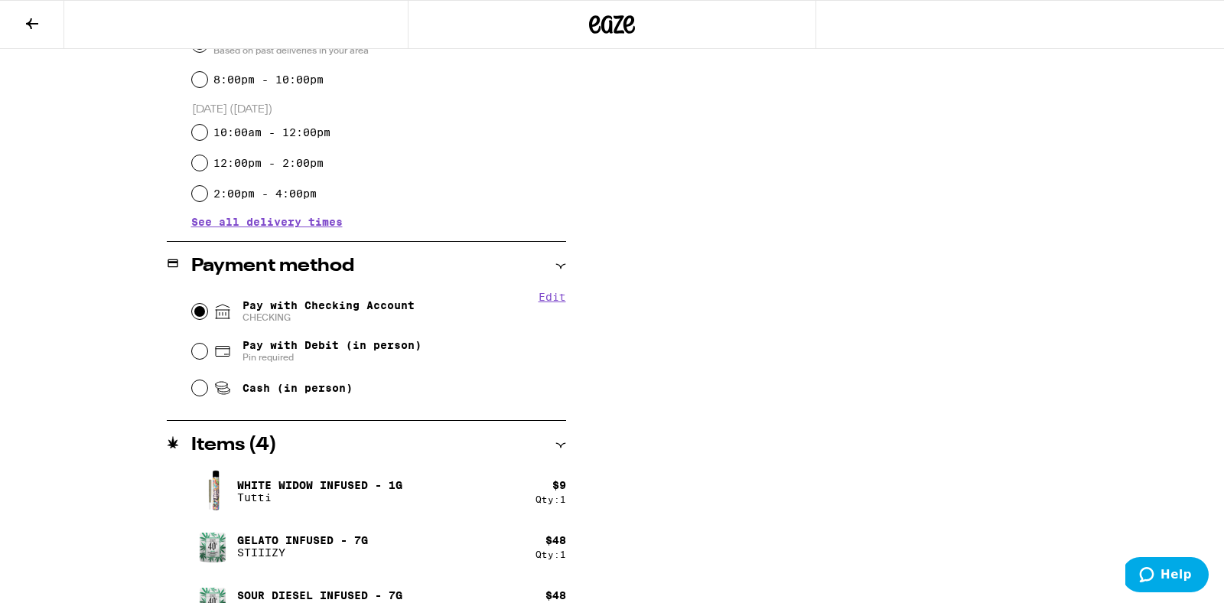
click at [201, 312] on input "Pay with Checking Account CHECKING" at bounding box center [199, 311] width 15 height 15
radio input "true"
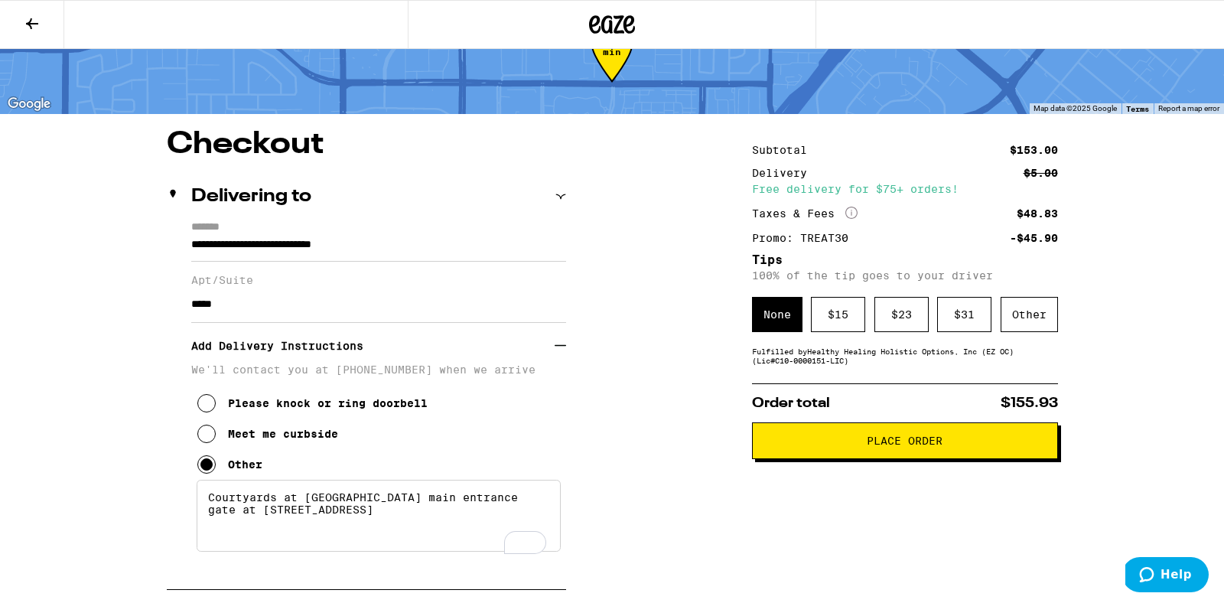
scroll to position [57, 0]
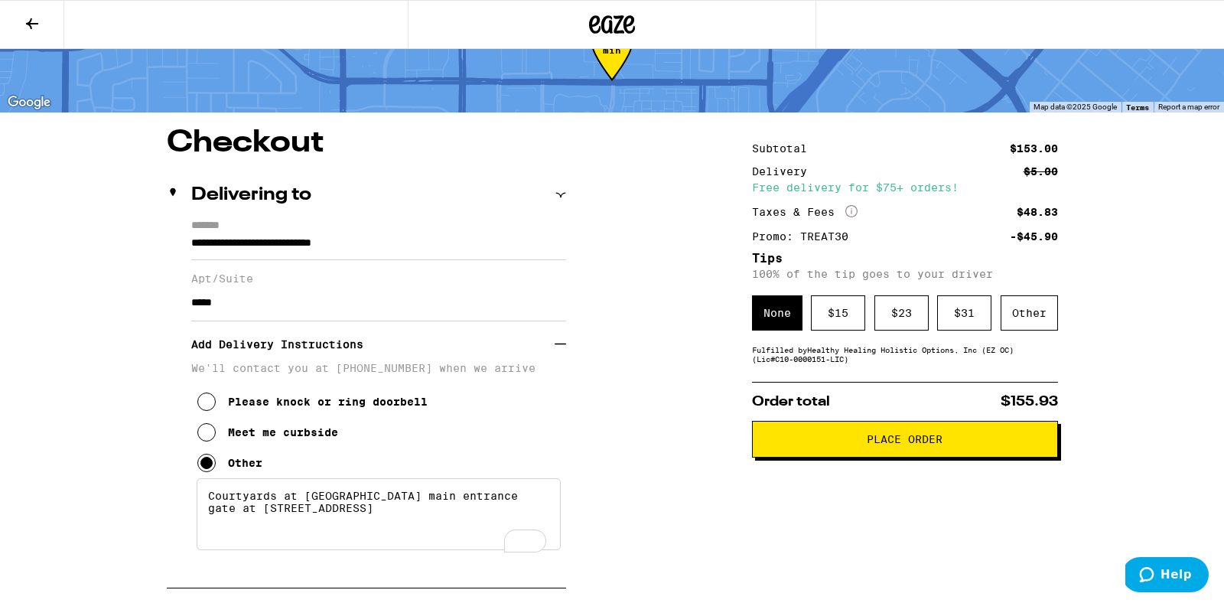
click at [915, 444] on span "Place Order" at bounding box center [904, 439] width 76 height 11
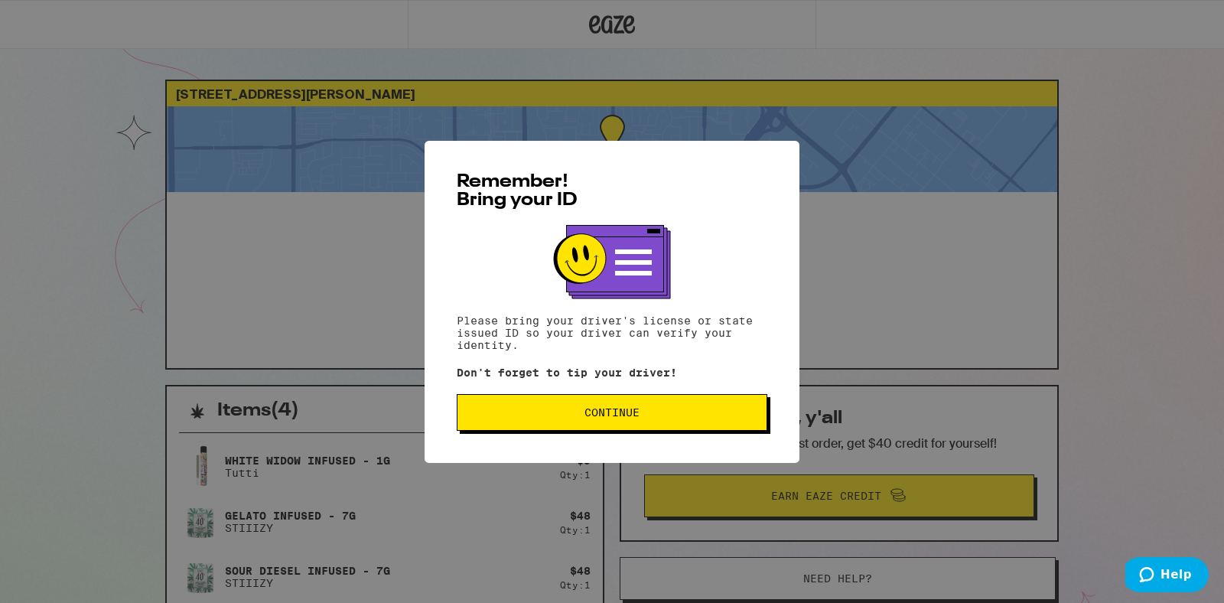
click at [704, 423] on button "Continue" at bounding box center [612, 412] width 310 height 37
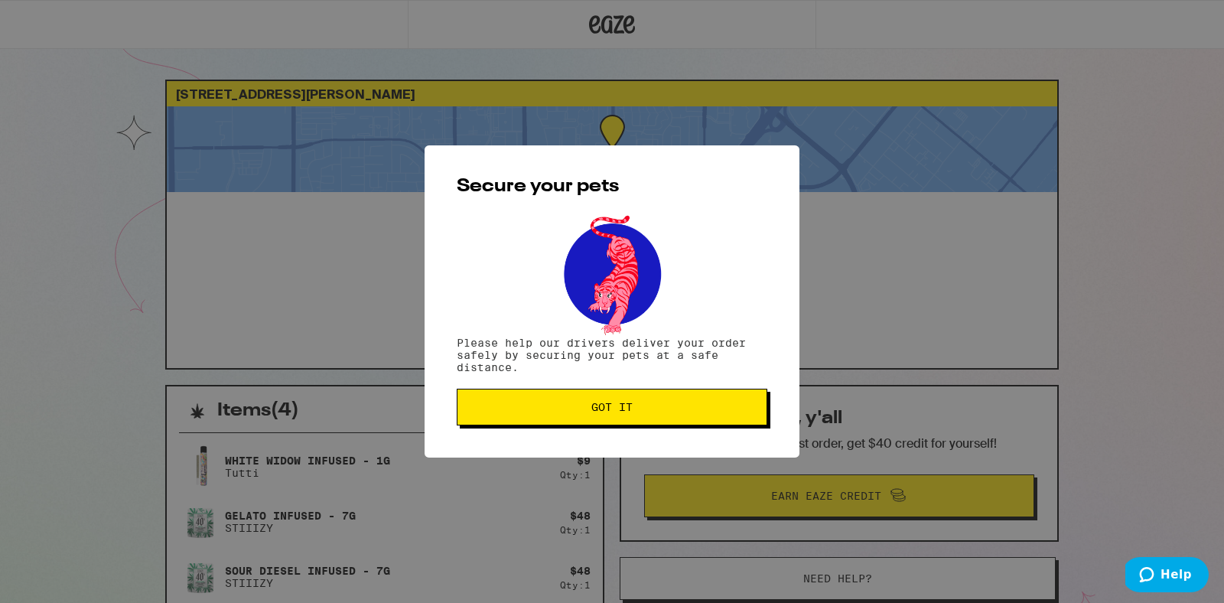
click at [561, 402] on button "Got it" at bounding box center [612, 406] width 310 height 37
